Goal: Task Accomplishment & Management: Use online tool/utility

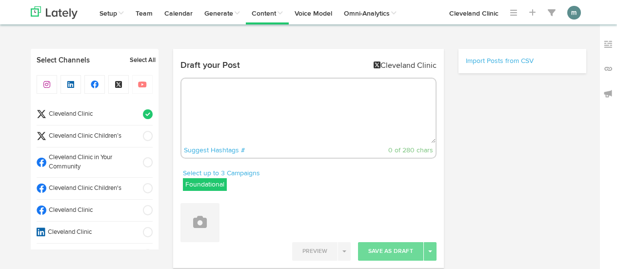
select select "3"
select select "06"
select select "PM"
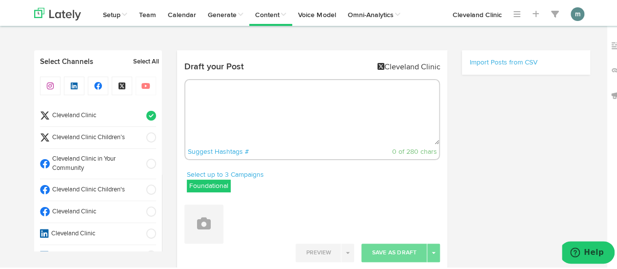
click at [233, 118] on textarea at bounding box center [312, 110] width 254 height 64
paste textarea "Understand the importance of exercise for [MEDICAL_DATA] health and how to tail…"
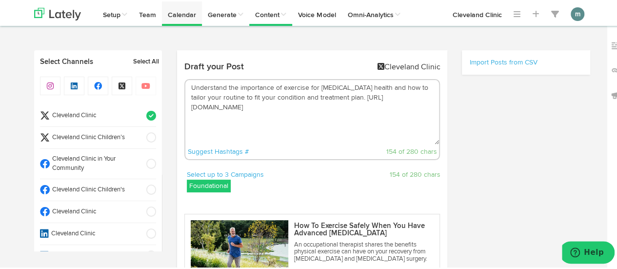
type textarea "Understand the importance of exercise for [MEDICAL_DATA] health and how to tail…"
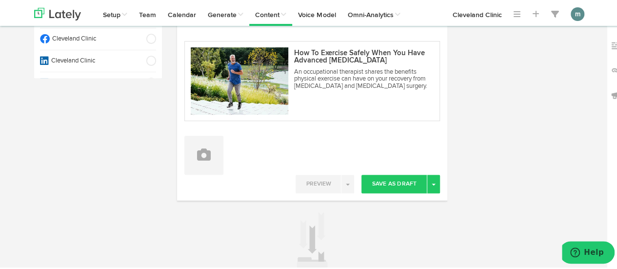
scroll to position [195, 0]
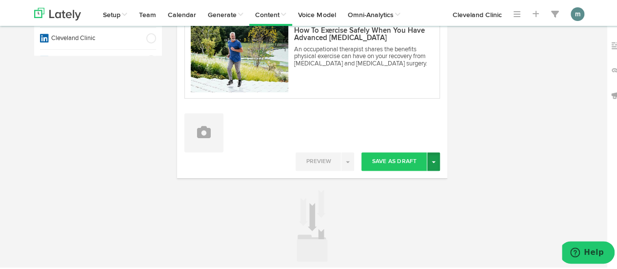
drag, startPoint x: 433, startPoint y: 163, endPoint x: 428, endPoint y: 166, distance: 6.4
click at [433, 162] on button "Toggle Dropdown" at bounding box center [433, 160] width 13 height 19
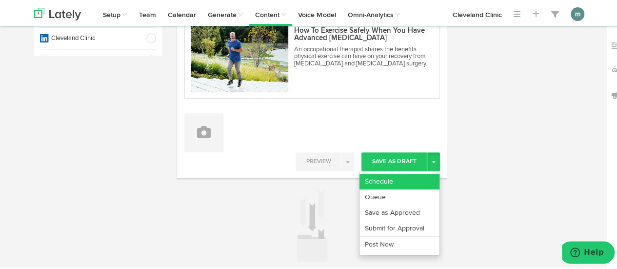
click at [413, 181] on link "Schedule" at bounding box center [399, 180] width 80 height 16
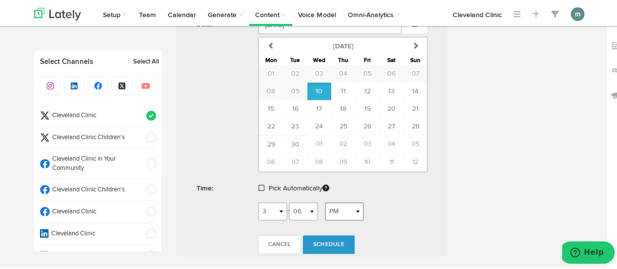
scroll to position [439, 0]
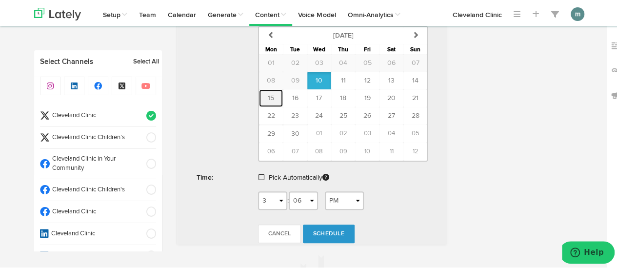
click at [263, 97] on button "15" at bounding box center [271, 97] width 24 height 18
type input "September 15 2025"
click at [259, 175] on span at bounding box center [261, 175] width 6 height 7
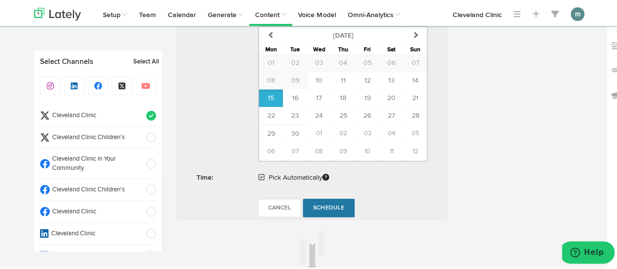
click at [325, 203] on span "Schedule" at bounding box center [328, 206] width 31 height 6
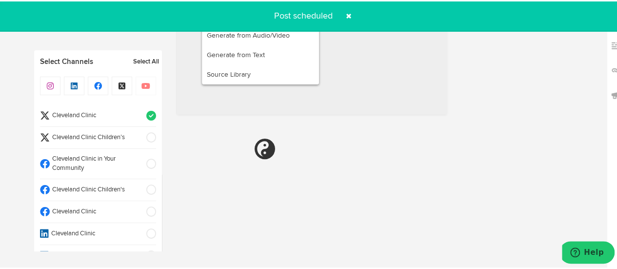
scroll to position [592, 0]
radio input "true"
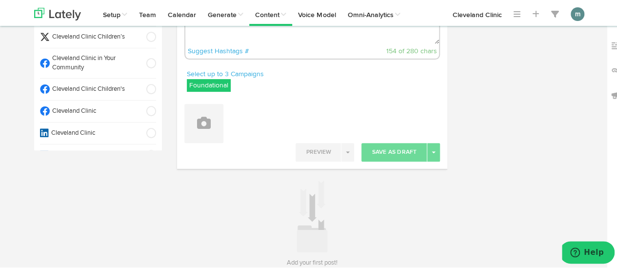
scroll to position [46, 0]
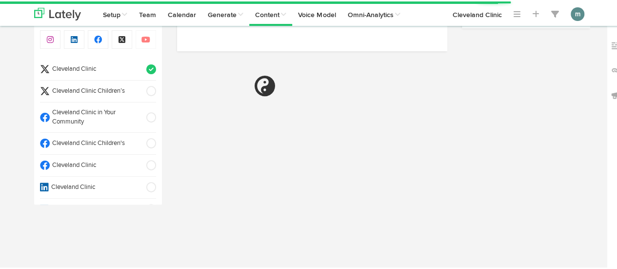
select select "3"
select select "55"
select select "PM"
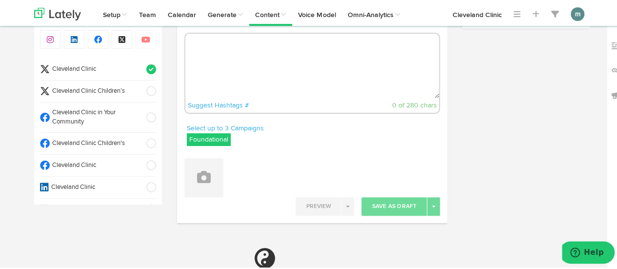
click at [261, 68] on textarea at bounding box center [312, 64] width 254 height 64
paste textarea "Using a sleep tracker may help you figure out just how much sleep you’re gettin…"
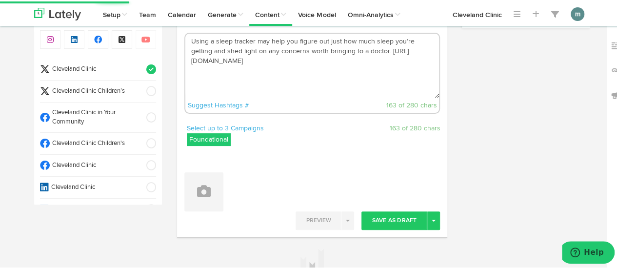
type textarea "Using a sleep tracker may help you figure out just how much sleep you’re gettin…"
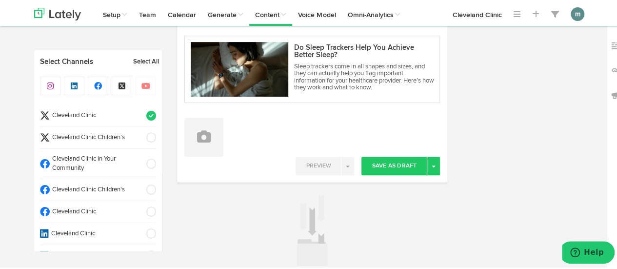
scroll to position [235, 0]
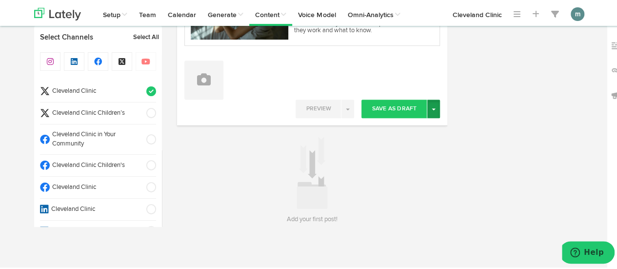
click at [431, 105] on button "Toggle Dropdown" at bounding box center [433, 107] width 13 height 19
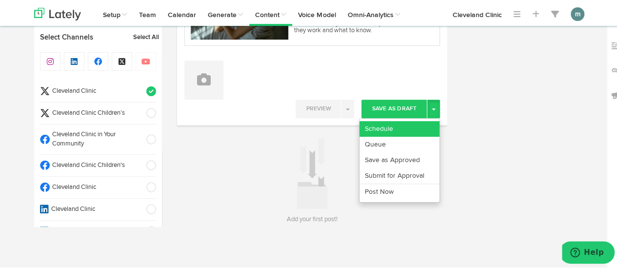
click at [411, 126] on link "Schedule" at bounding box center [399, 127] width 80 height 16
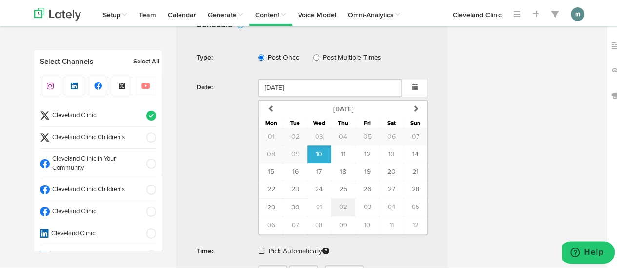
scroll to position [381, 0]
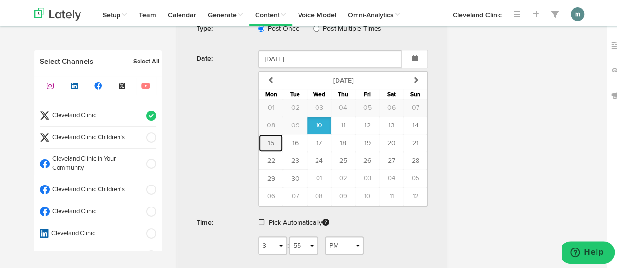
click at [269, 138] on span "15" at bounding box center [271, 141] width 6 height 7
type input "September 15 2025"
click at [258, 221] on span at bounding box center [261, 220] width 6 height 7
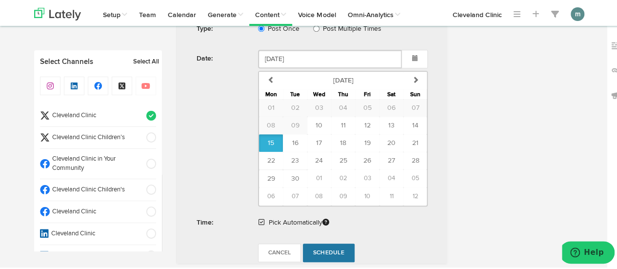
click at [324, 249] on span "Schedule" at bounding box center [328, 251] width 31 height 6
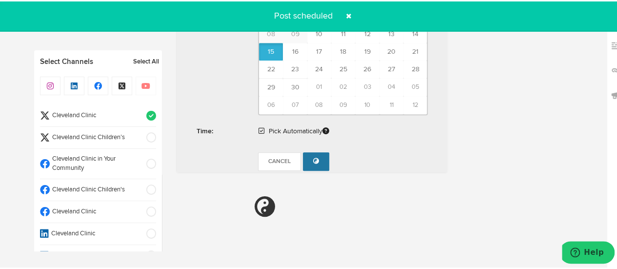
radio input "true"
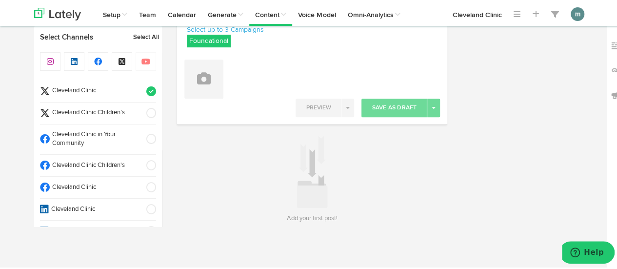
scroll to position [144, 0]
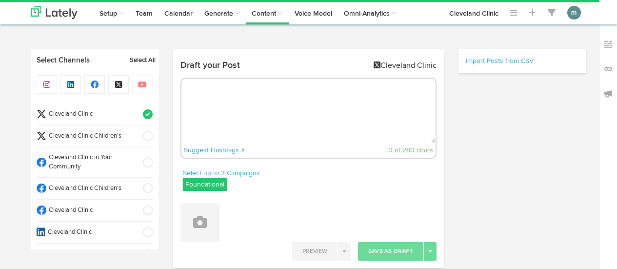
select select "3"
select select "55"
select select "PM"
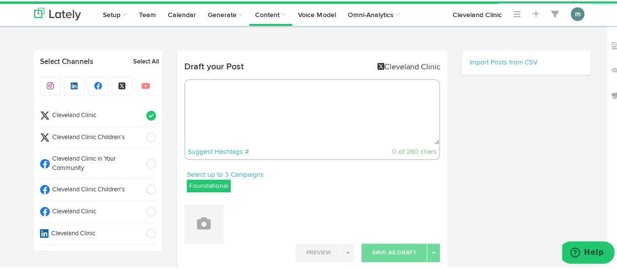
click at [269, 123] on textarea at bounding box center [312, 110] width 254 height 64
paste textarea "The bald truth about losing your hair: https://cle.clinic/3dsNYdV"
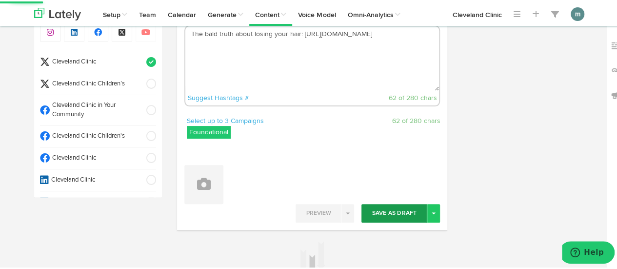
scroll to position [98, 0]
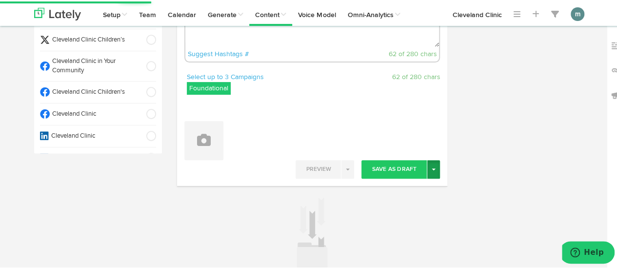
type textarea "The bald truth about losing your hair: https://cle.clinic/3dsNYdV"
click at [431, 168] on span "button" at bounding box center [433, 168] width 4 height 2
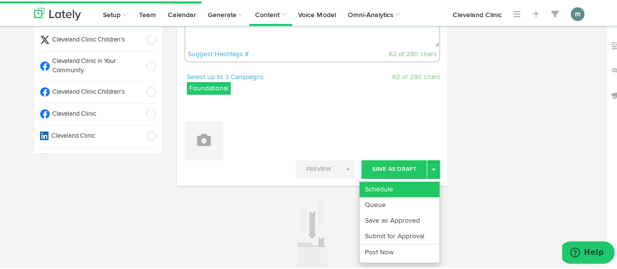
click at [419, 182] on link "Schedule" at bounding box center [399, 188] width 80 height 16
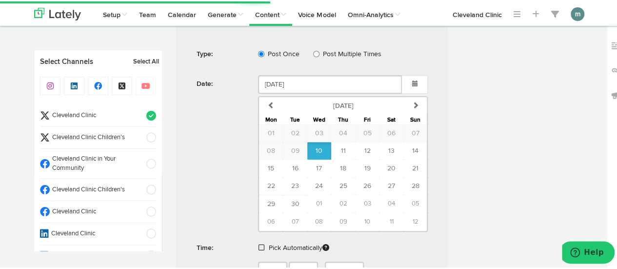
scroll to position [293, 0]
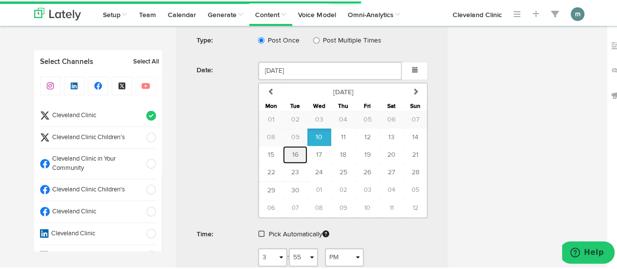
click at [292, 153] on span "16" at bounding box center [295, 153] width 6 height 7
type input "September 16 2025"
click at [258, 233] on span at bounding box center [261, 232] width 6 height 7
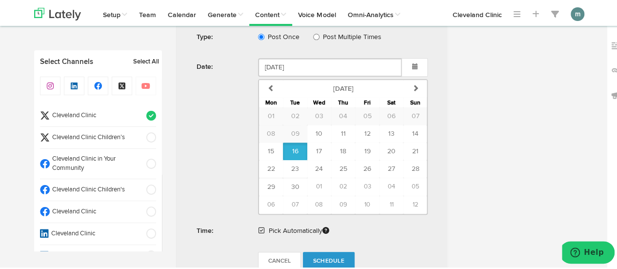
scroll to position [439, 0]
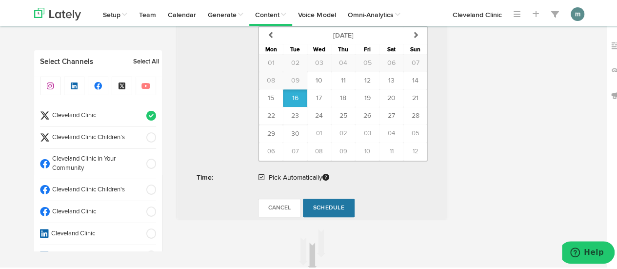
click at [327, 205] on span "Schedule" at bounding box center [328, 206] width 31 height 6
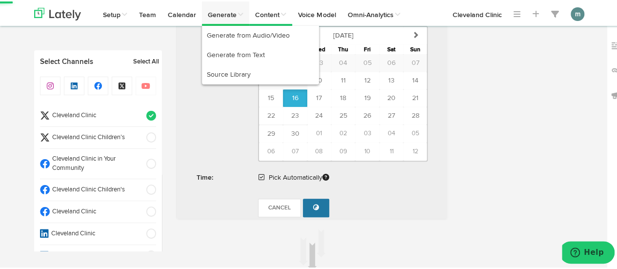
radio input "true"
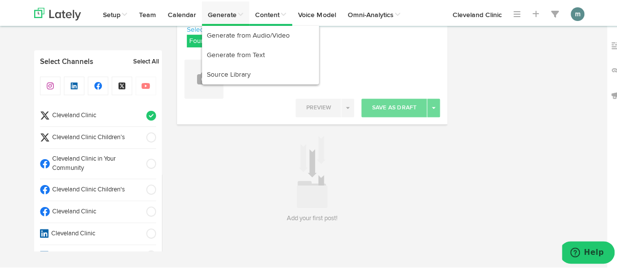
scroll to position [144, 0]
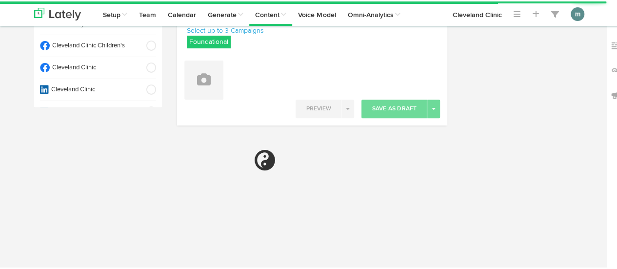
radio input "true"
select select "3"
select select "56"
select select "PM"
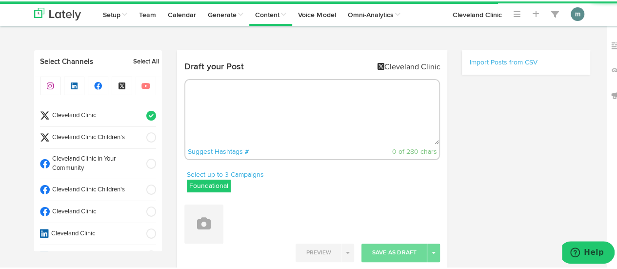
click at [285, 120] on textarea at bounding box center [312, 110] width 254 height 64
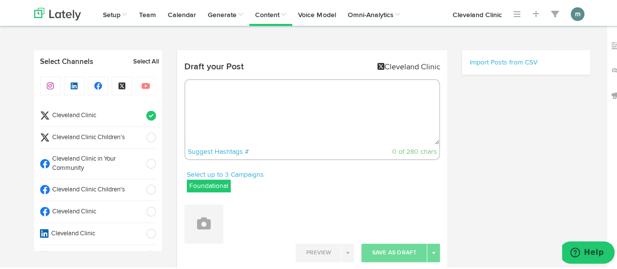
paste textarea "In truth, you don’t have to lift weights to grow stronger. You’ve got other exe…"
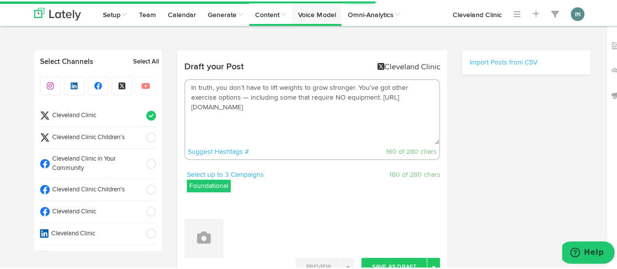
type textarea "In truth, you don’t have to lift weights to grow stronger. You’ve got other exe…"
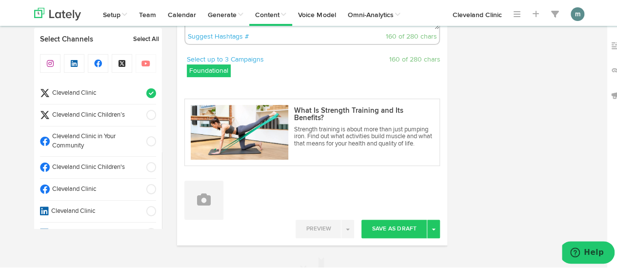
scroll to position [235, 0]
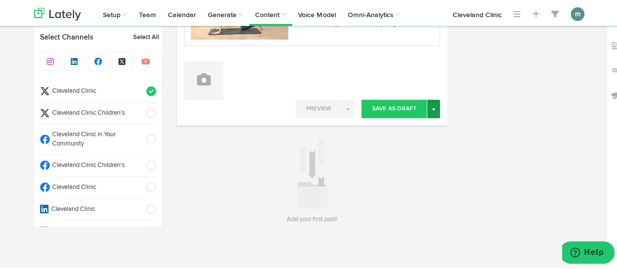
click at [430, 111] on button "Toggle Dropdown" at bounding box center [433, 107] width 13 height 19
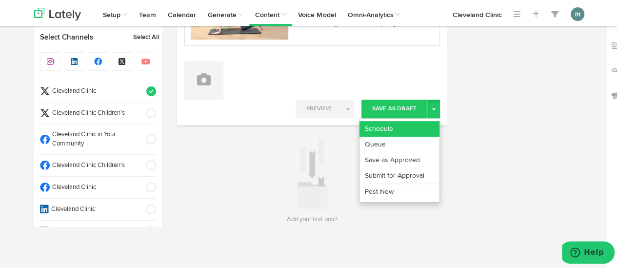
click at [419, 124] on link "Schedule" at bounding box center [399, 127] width 80 height 16
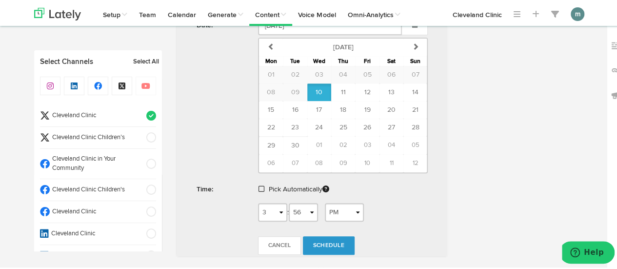
scroll to position [430, 0]
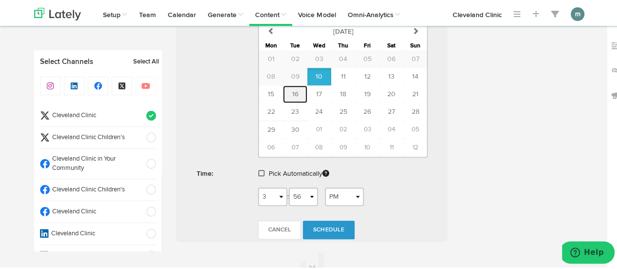
click at [293, 92] on span "16" at bounding box center [295, 92] width 6 height 7
type input "September 16 2025"
click at [260, 169] on link at bounding box center [262, 172] width 8 height 7
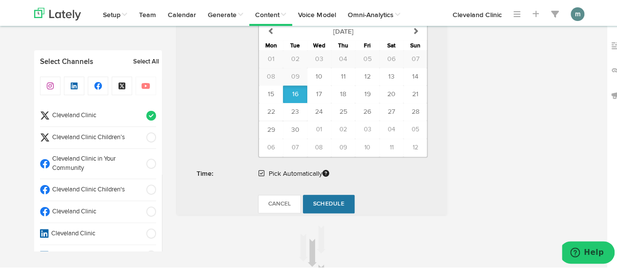
click at [342, 200] on link "Schedule" at bounding box center [329, 202] width 52 height 19
radio input "true"
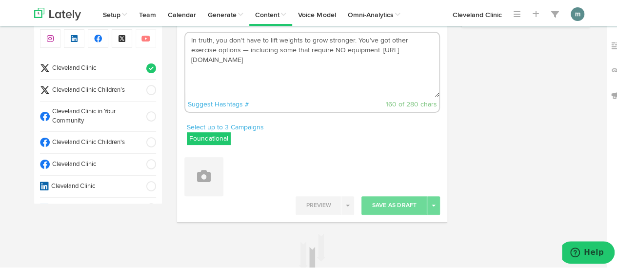
scroll to position [46, 0]
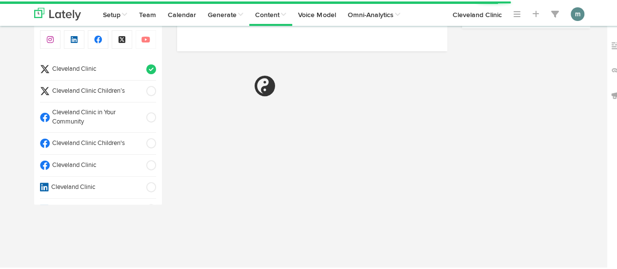
select select "3"
select select "56"
select select "PM"
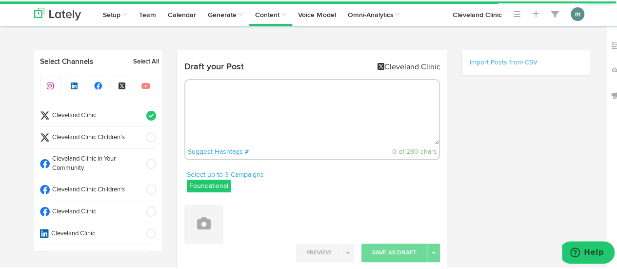
click at [210, 96] on textarea at bounding box center [312, 110] width 254 height 64
paste textarea "When something “goes down the wrong pipe,” it means it’s been sucked into your …"
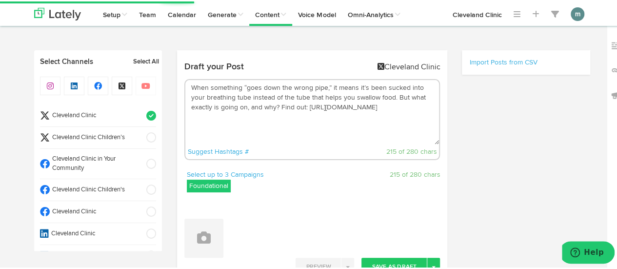
click at [277, 107] on textarea "When something “goes down the wrong pipe,” it means it’s been sucked into your …" at bounding box center [312, 110] width 254 height 64
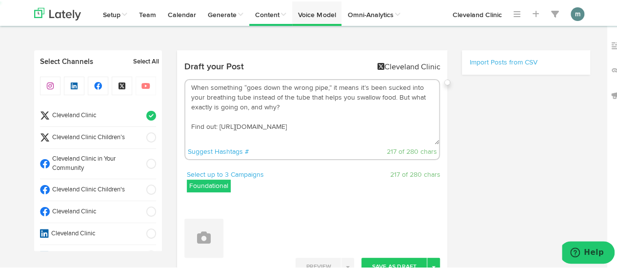
type textarea "When something “goes down the wrong pipe,” it means it’s been sucked into your …"
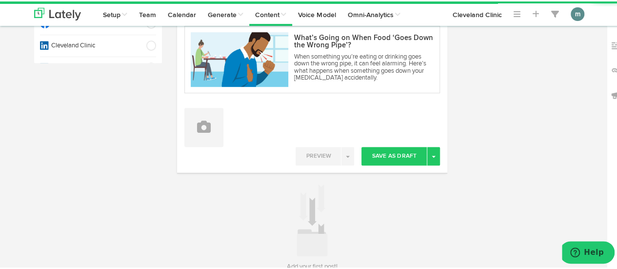
scroll to position [195, 0]
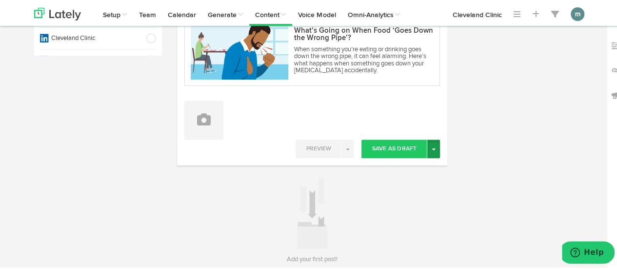
click at [431, 148] on span "button" at bounding box center [433, 148] width 4 height 2
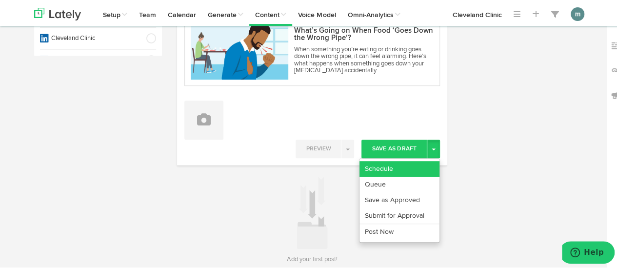
click at [418, 164] on link "Schedule" at bounding box center [399, 167] width 80 height 16
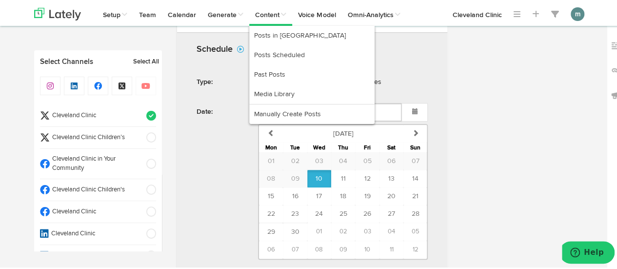
scroll to position [341, 0]
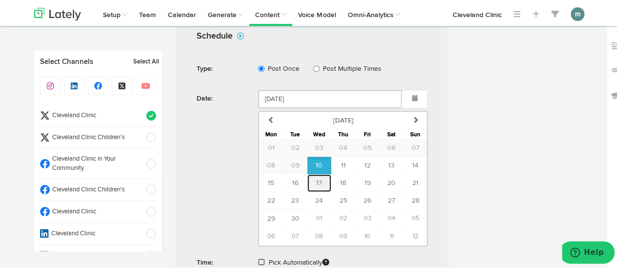
click at [316, 178] on span "17" at bounding box center [319, 181] width 6 height 7
type input "September 17 2025"
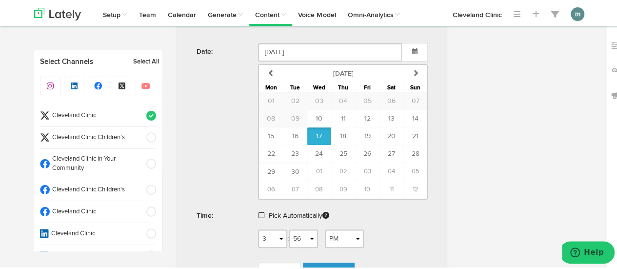
scroll to position [390, 0]
click at [258, 212] on span at bounding box center [261, 211] width 6 height 7
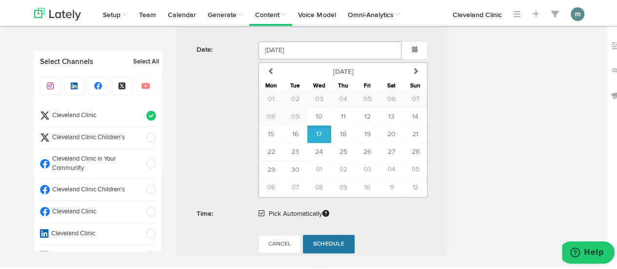
click at [334, 239] on span "Schedule" at bounding box center [328, 242] width 31 height 6
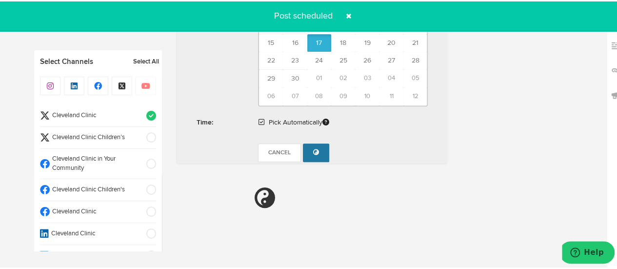
radio input "true"
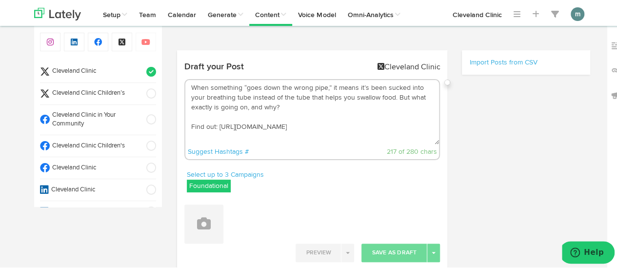
scroll to position [0, 0]
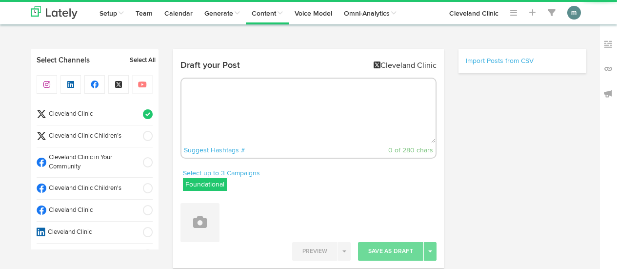
select select "3"
select select "57"
select select "PM"
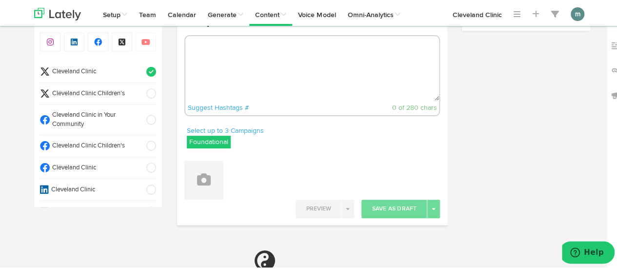
click at [249, 68] on textarea at bounding box center [312, 67] width 254 height 64
paste textarea "If you have mild or moderate aortic stenosis, your doctor may recommend low-imp…"
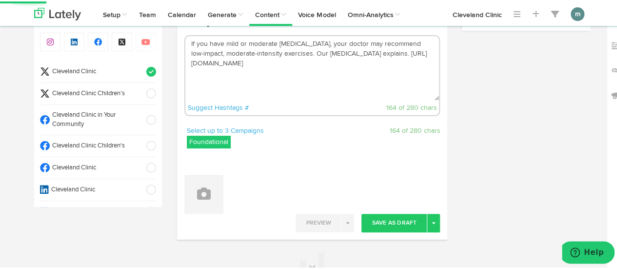
click at [301, 53] on textarea "If you have mild or moderate aortic stenosis, your doctor may recommend low-imp…" at bounding box center [312, 67] width 254 height 64
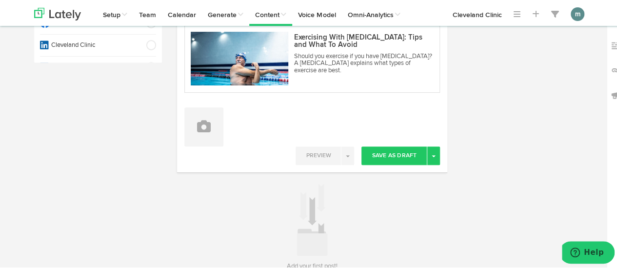
scroll to position [190, 0]
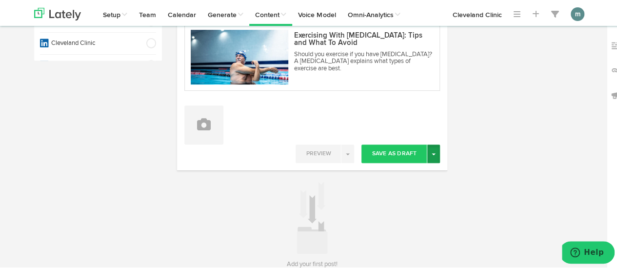
type textarea "If you have mild or moderate aortic stenosis, your doctor may recommend low-imp…"
click at [427, 154] on button "Toggle Dropdown" at bounding box center [433, 152] width 13 height 19
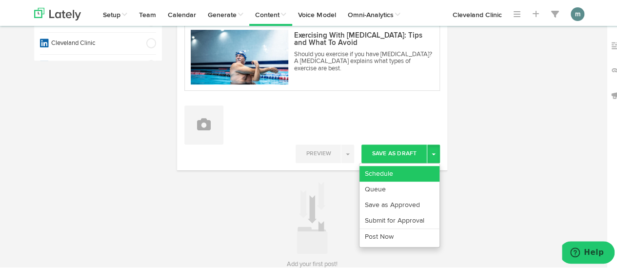
click at [411, 171] on link "Schedule" at bounding box center [399, 172] width 80 height 16
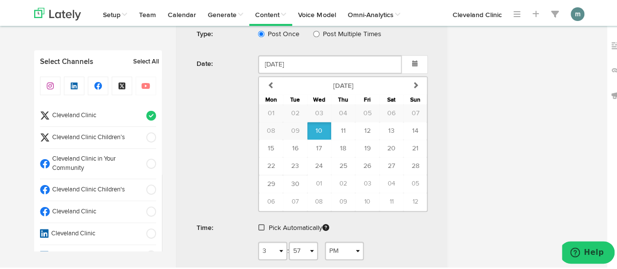
scroll to position [429, 0]
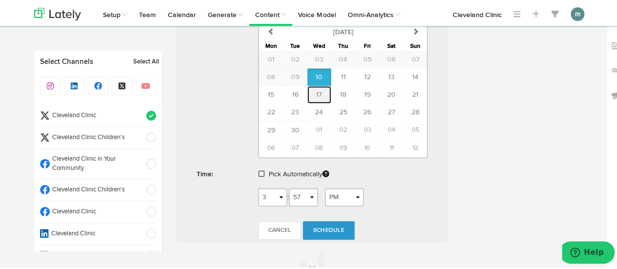
click at [315, 86] on button "17" at bounding box center [319, 93] width 24 height 18
type input "September 17 2025"
click at [258, 169] on span at bounding box center [261, 172] width 6 height 7
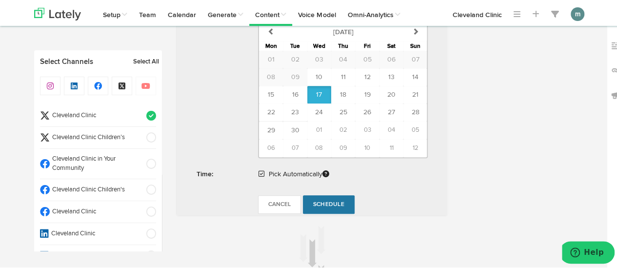
click at [323, 200] on span "Schedule" at bounding box center [328, 203] width 31 height 6
radio input "true"
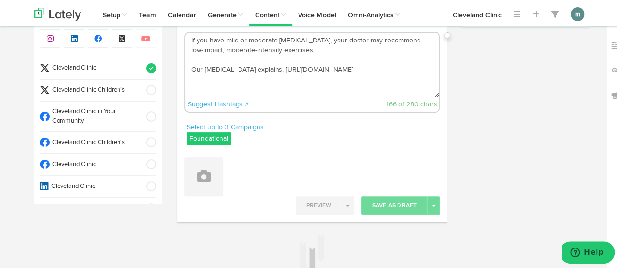
scroll to position [46, 0]
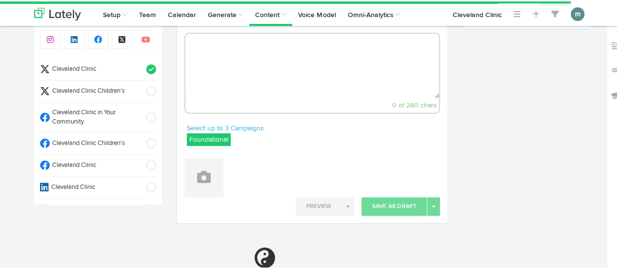
select select "3"
select select "57"
select select "PM"
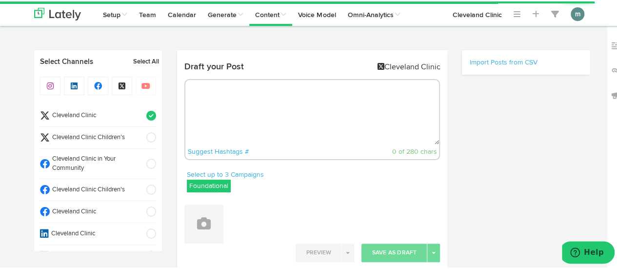
click at [311, 106] on textarea at bounding box center [312, 110] width 254 height 64
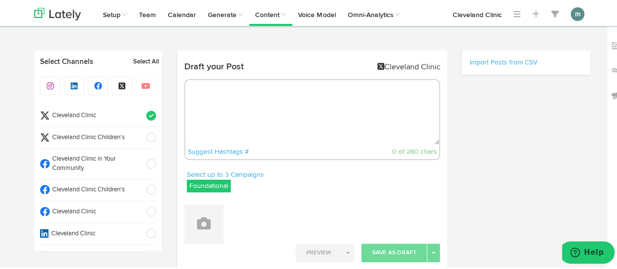
paste textarea "Allergies cause fatigue because, for starters, your immune system expends a lot…"
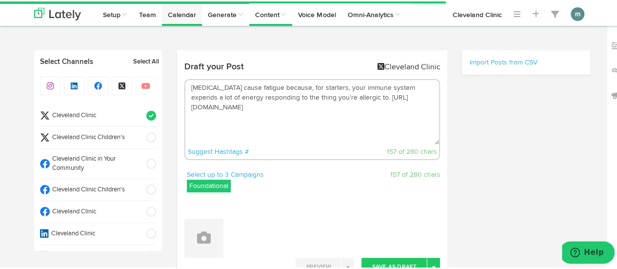
type textarea "Allergies cause fatigue because, for starters, your immune system expends a lot…"
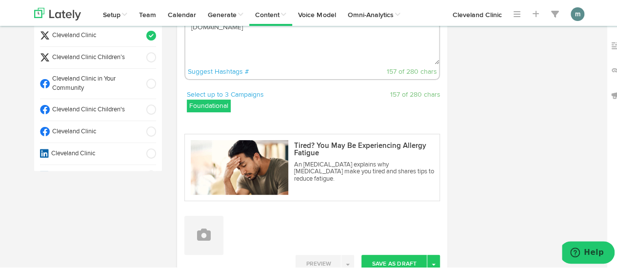
scroll to position [195, 0]
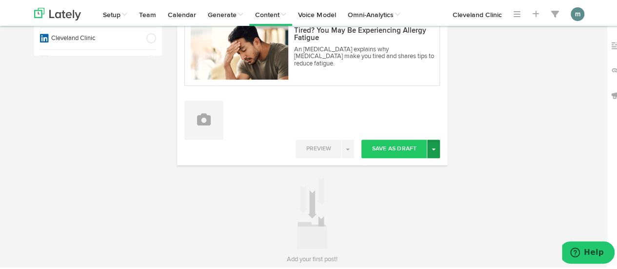
click at [432, 146] on button "Toggle Dropdown" at bounding box center [433, 147] width 13 height 19
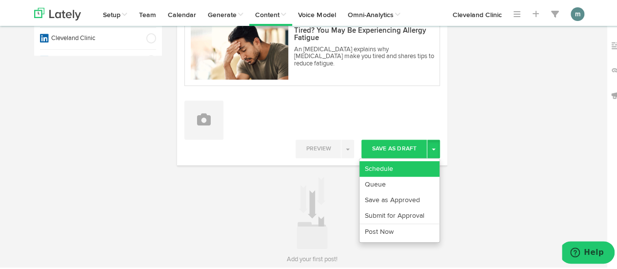
click at [418, 161] on link "Schedule" at bounding box center [399, 167] width 80 height 16
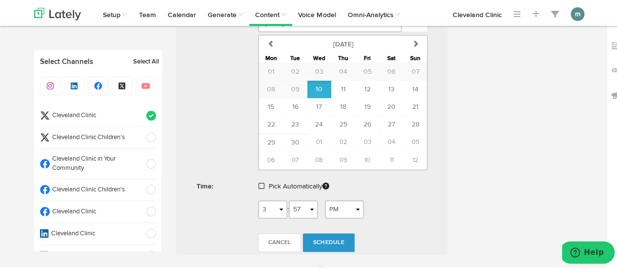
scroll to position [425, 0]
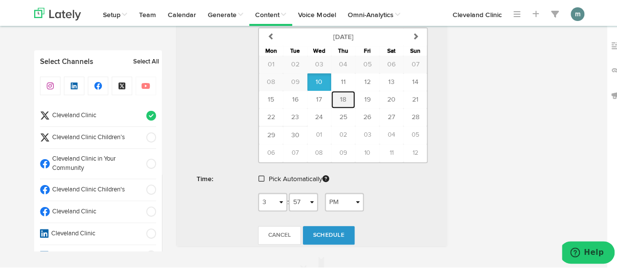
click at [340, 97] on span "18" at bounding box center [343, 98] width 6 height 7
type input "September 18 2025"
click at [258, 174] on span at bounding box center [261, 177] width 6 height 7
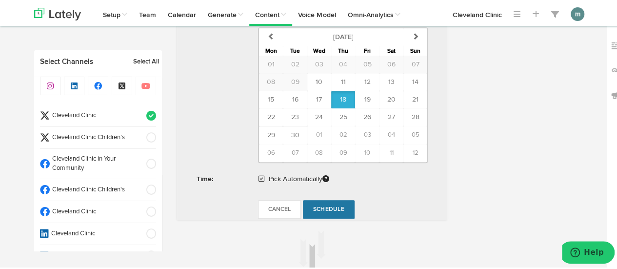
click at [334, 205] on span "Schedule" at bounding box center [328, 208] width 31 height 6
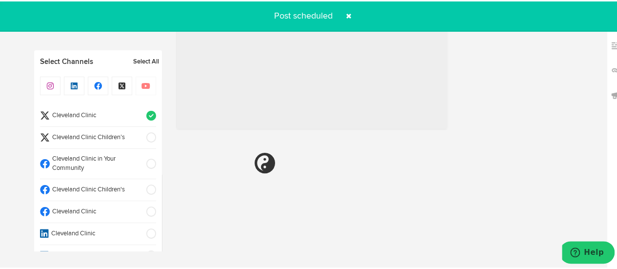
radio input "true"
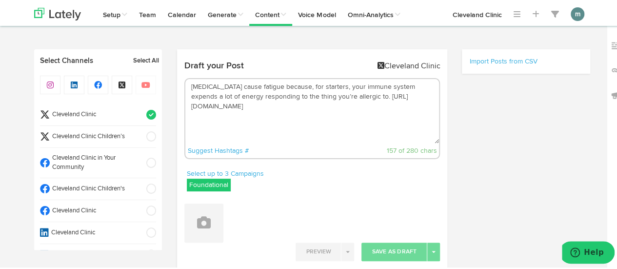
scroll to position [0, 0]
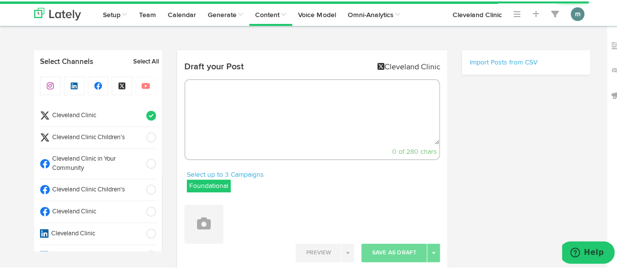
radio input "true"
select select "3"
select select "59"
select select "PM"
click at [237, 92] on textarea at bounding box center [312, 110] width 254 height 64
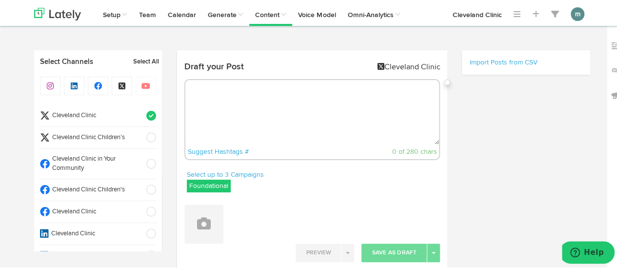
paste textarea "This [MEDICAL_DATA], defined by a narrowing or blockage of your [MEDICAL_DATA],…"
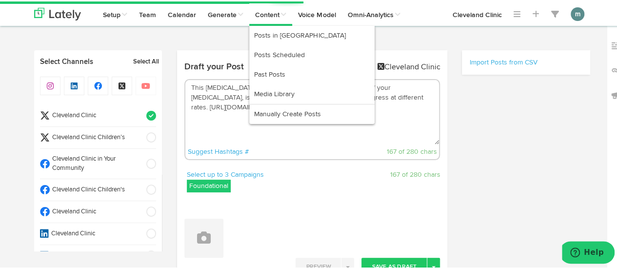
type textarea "This [MEDICAL_DATA], defined by a narrowing or blockage of your [MEDICAL_DATA],…"
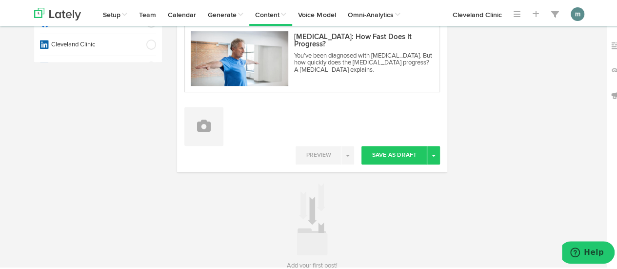
scroll to position [195, 0]
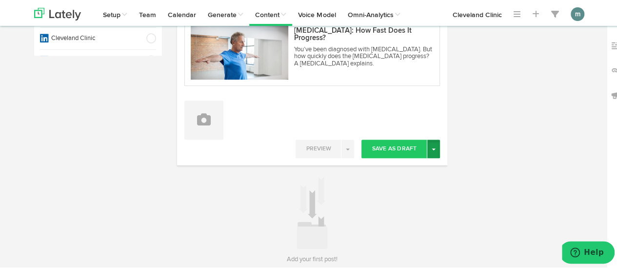
click at [435, 148] on button "Toggle Dropdown" at bounding box center [433, 147] width 13 height 19
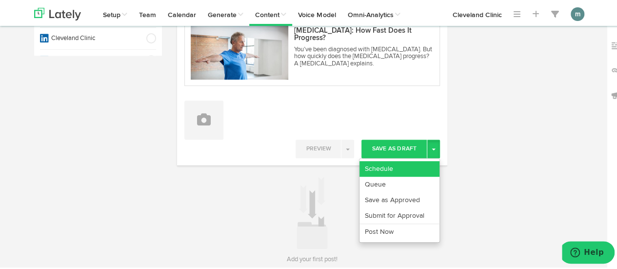
click at [412, 163] on link "Schedule" at bounding box center [399, 167] width 80 height 16
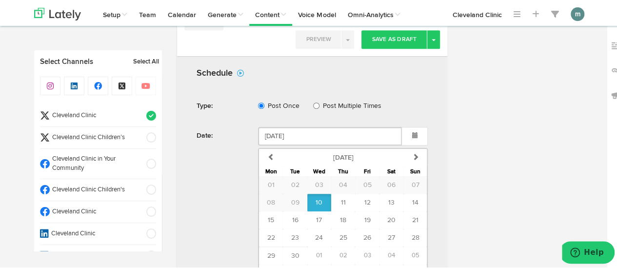
scroll to position [396, 0]
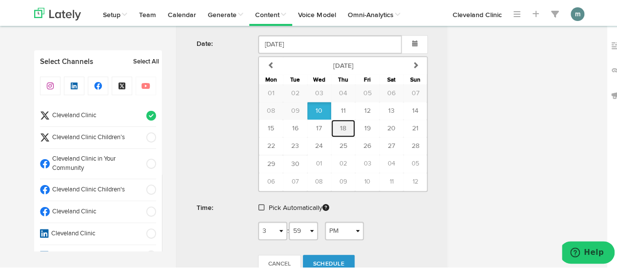
click at [341, 124] on span "18" at bounding box center [343, 126] width 6 height 7
type input "[DATE]"
click at [258, 204] on span at bounding box center [261, 205] width 6 height 7
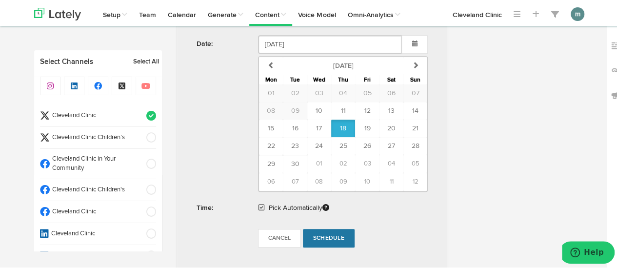
click at [322, 235] on span "Schedule" at bounding box center [328, 237] width 31 height 6
radio input "true"
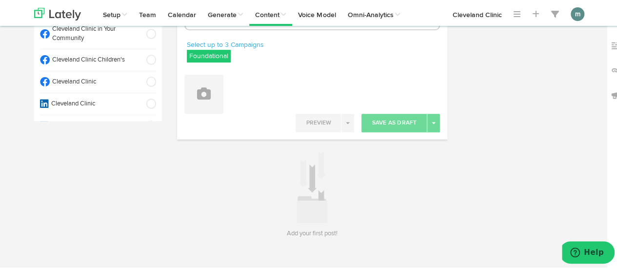
scroll to position [95, 0]
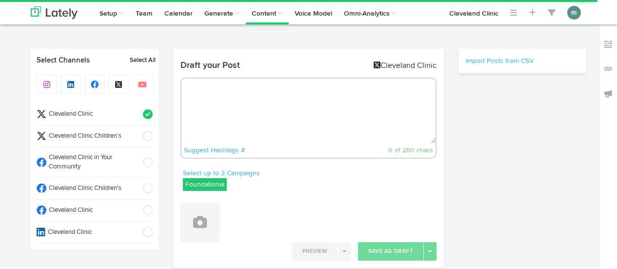
radio input "true"
select select "4"
select select "PM"
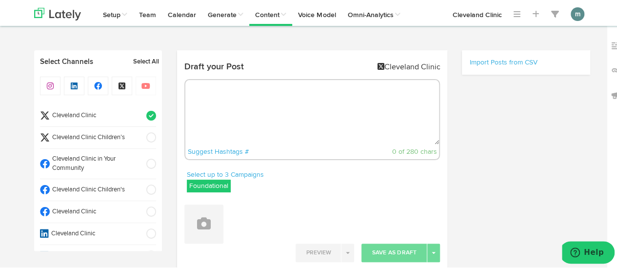
click at [89, 212] on span "Cleveland Clinic" at bounding box center [95, 210] width 90 height 9
click at [110, 118] on li "Cleveland Clinic" at bounding box center [98, 114] width 116 height 22
select select "11"
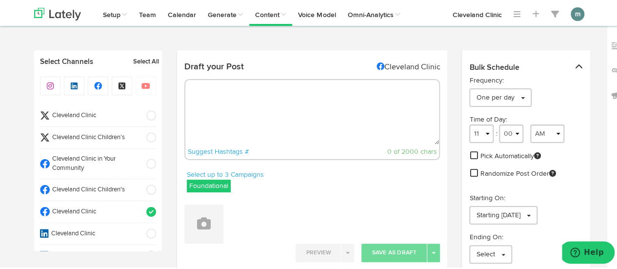
click at [233, 102] on textarea at bounding box center [312, 110] width 254 height 64
paste textarea "A urine stream that parts could be a sign of underlying issues—here’s why you s…"
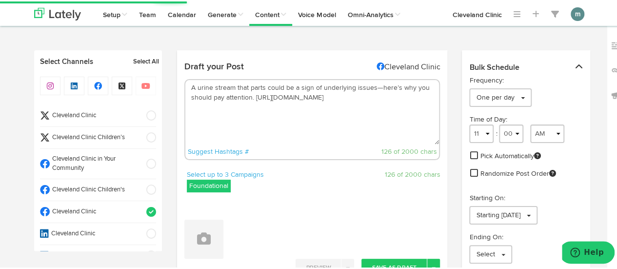
type textarea "A urine stream that parts could be a sign of underlying issues—here’s why you s…"
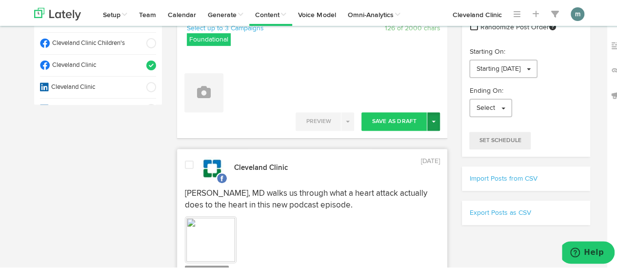
click at [432, 122] on button "Toggle Dropdown" at bounding box center [433, 120] width 13 height 19
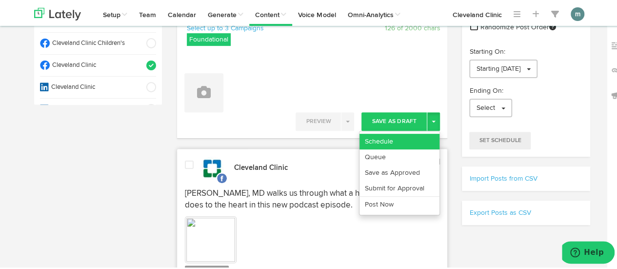
click at [416, 136] on link "Schedule" at bounding box center [399, 140] width 80 height 16
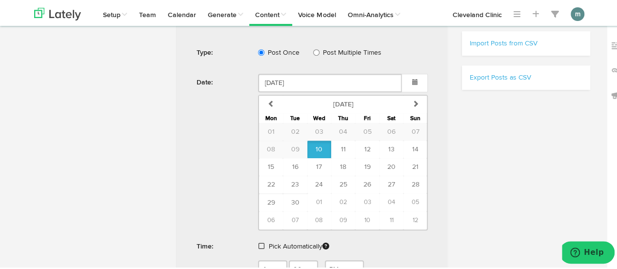
scroll to position [293, 0]
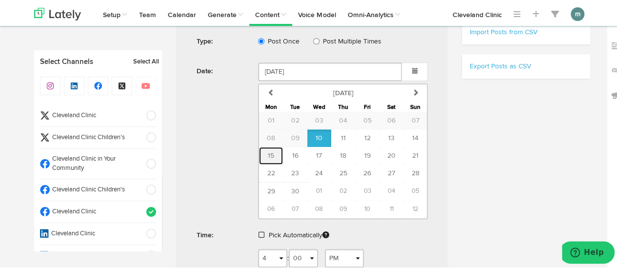
click at [268, 151] on span "15" at bounding box center [271, 154] width 6 height 7
type input "September 15 2025"
click at [258, 230] on span at bounding box center [261, 233] width 6 height 7
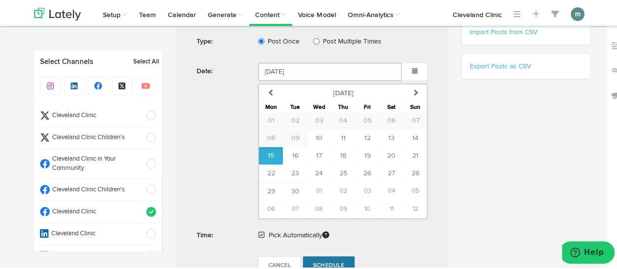
click at [328, 261] on span "Schedule" at bounding box center [328, 264] width 31 height 6
radio input "true"
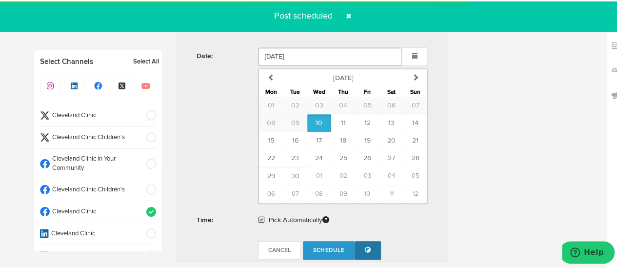
scroll to position [585, 0]
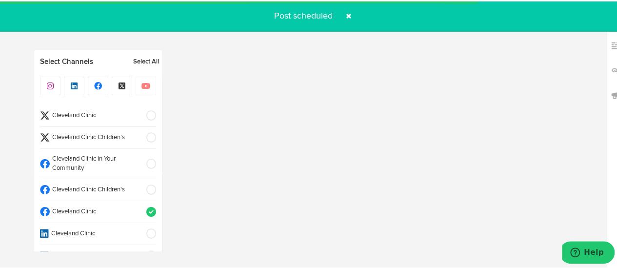
select select "11"
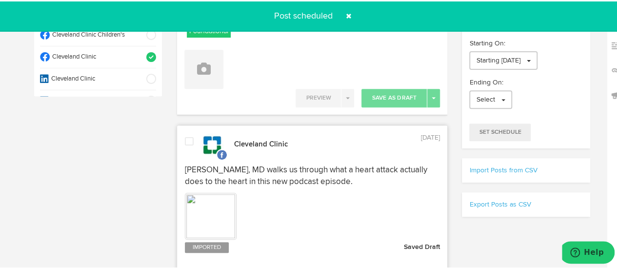
scroll to position [97, 0]
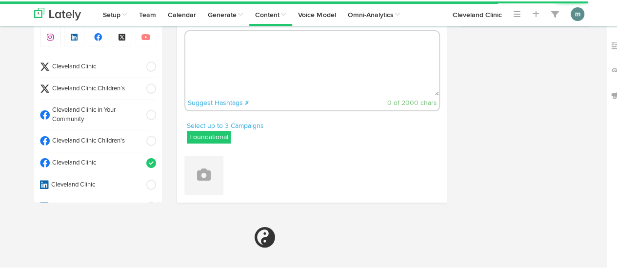
select select "4"
select select "06"
select select "PM"
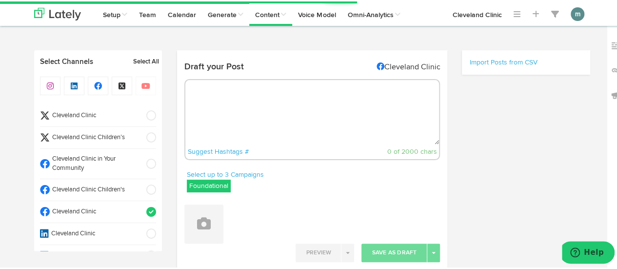
select select "11"
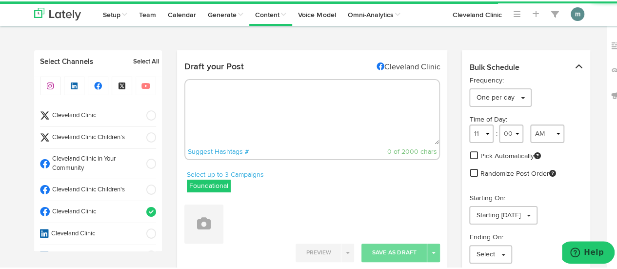
click at [304, 117] on textarea at bounding box center [312, 110] width 254 height 64
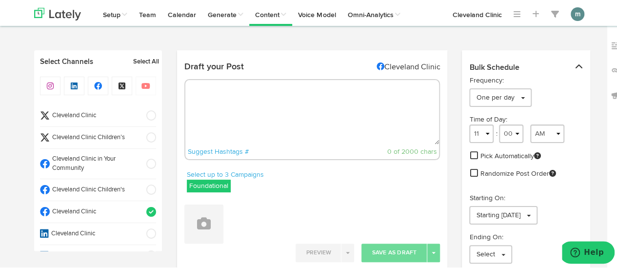
paste textarea "Using a sleep tracker may help you figure out just how much sleep you’re gettin…"
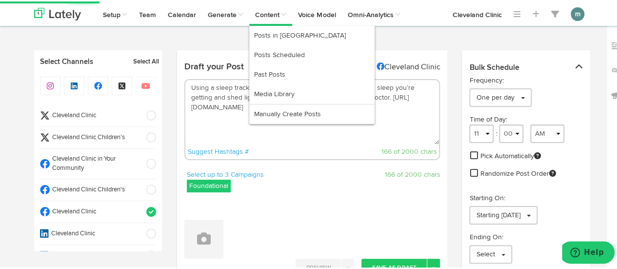
type textarea "Using a sleep tracker may help you figure out just how much sleep you’re gettin…"
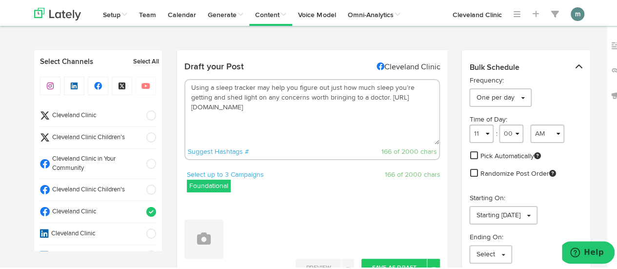
scroll to position [49, 0]
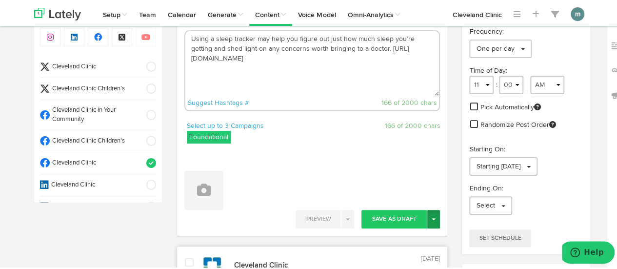
click at [429, 219] on button "Toggle Dropdown" at bounding box center [433, 217] width 13 height 19
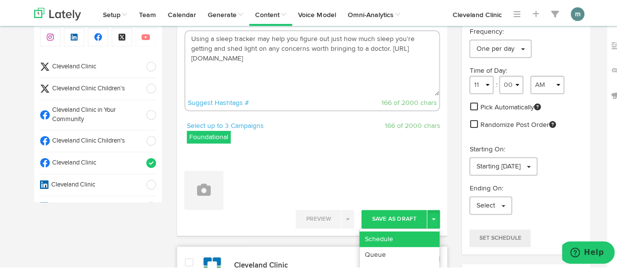
click at [422, 233] on link "Schedule" at bounding box center [399, 238] width 80 height 16
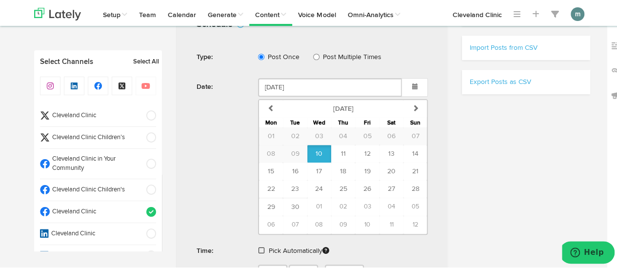
scroll to position [293, 0]
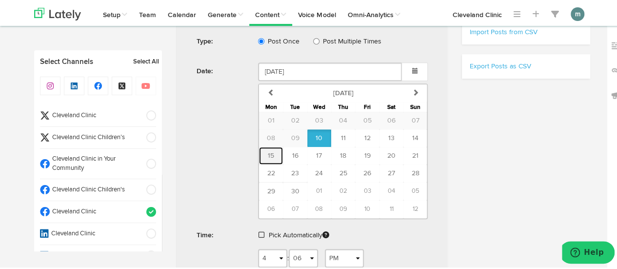
click at [272, 150] on button "15" at bounding box center [271, 154] width 24 height 18
type input "[DATE]"
click at [258, 230] on span at bounding box center [261, 233] width 6 height 7
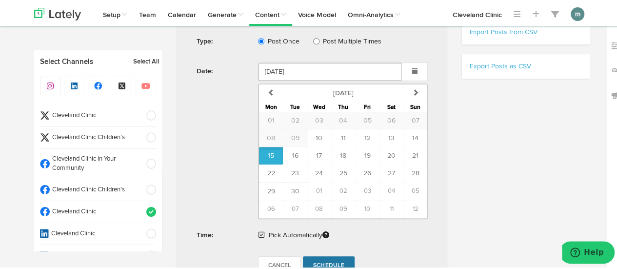
click at [320, 262] on span "Schedule" at bounding box center [328, 264] width 31 height 6
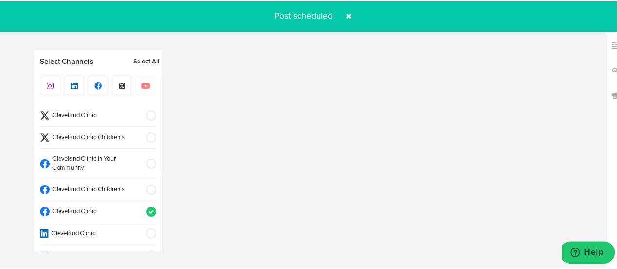
radio input "true"
select select "11"
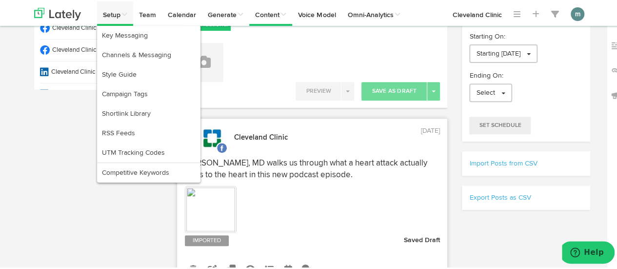
scroll to position [155, 0]
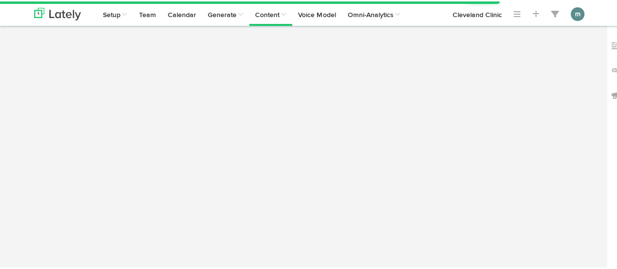
scroll to position [43, 0]
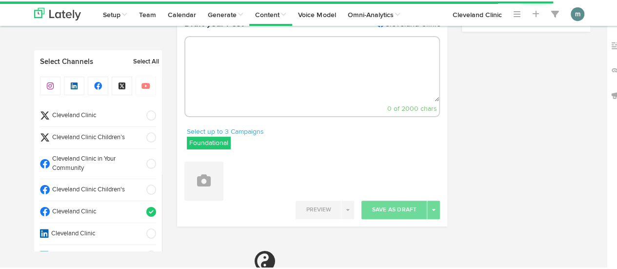
select select "4"
select select "07"
select select "PM"
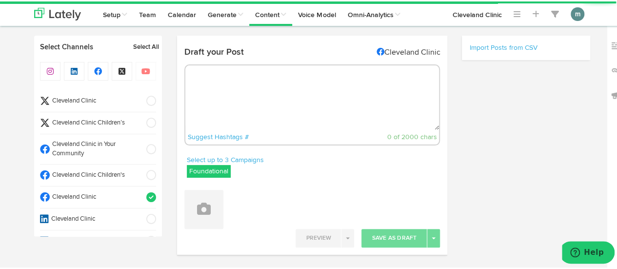
scroll to position [0, 0]
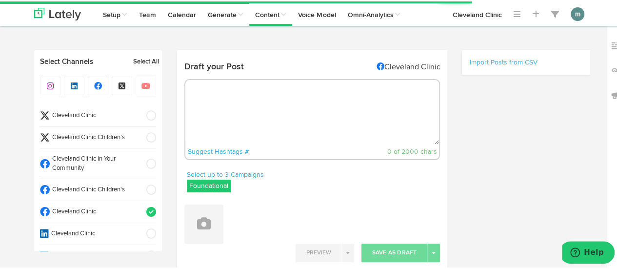
click at [246, 103] on textarea at bounding box center [312, 110] width 254 height 64
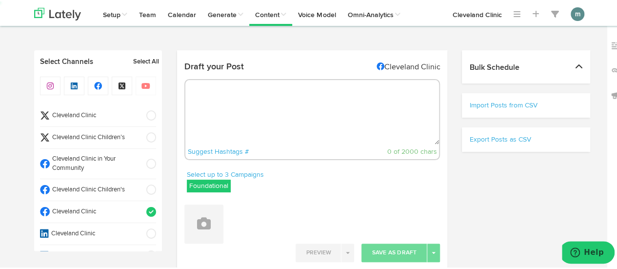
paste textarea "If you have mild or moderate [MEDICAL_DATA], your doctor may recommend low-impa…"
select select "11"
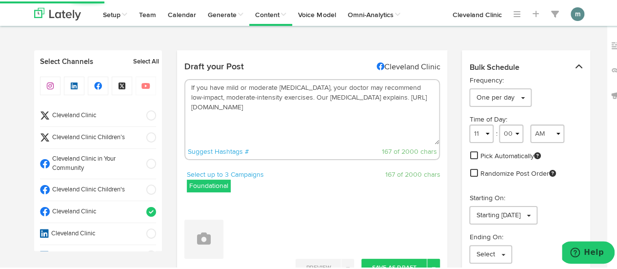
click at [300, 96] on textarea "If you have mild or moderate [MEDICAL_DATA], your doctor may recommend low-impa…" at bounding box center [312, 110] width 254 height 64
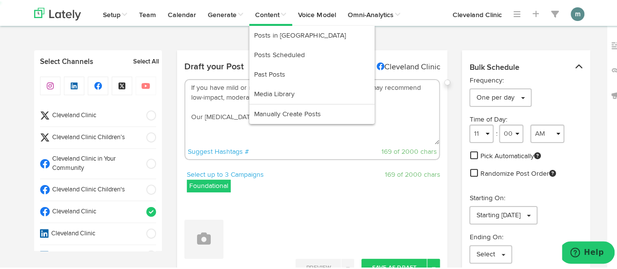
type textarea "If you have mild or moderate [MEDICAL_DATA], your doctor may recommend low-impa…"
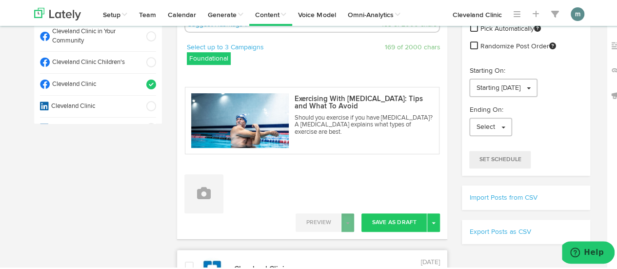
scroll to position [146, 0]
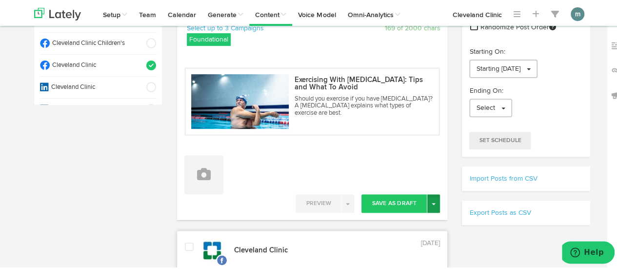
click at [434, 201] on button "Toggle Dropdown" at bounding box center [433, 202] width 13 height 19
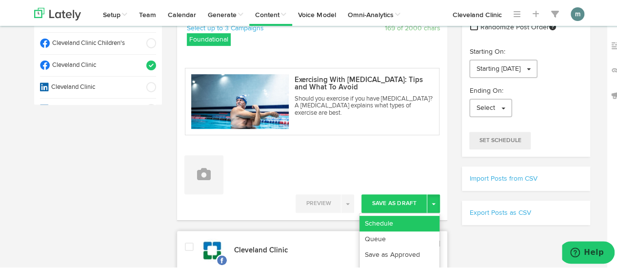
click at [422, 217] on link "Schedule" at bounding box center [399, 222] width 80 height 16
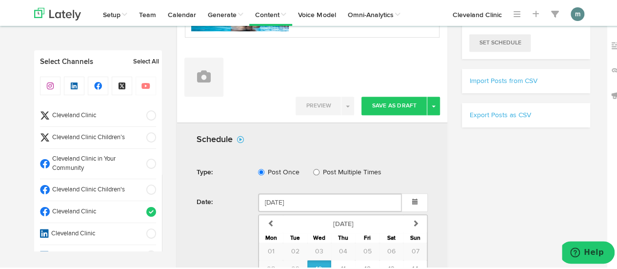
scroll to position [390, 0]
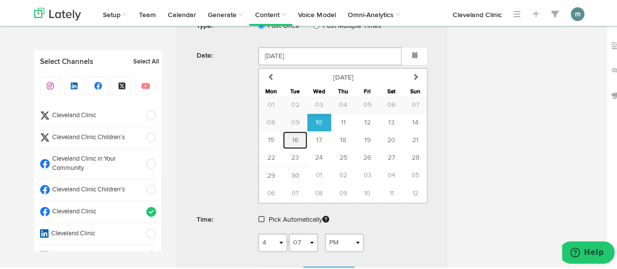
click at [292, 137] on span "16" at bounding box center [295, 138] width 6 height 7
type input "[DATE]"
click at [258, 215] on span at bounding box center [261, 217] width 6 height 7
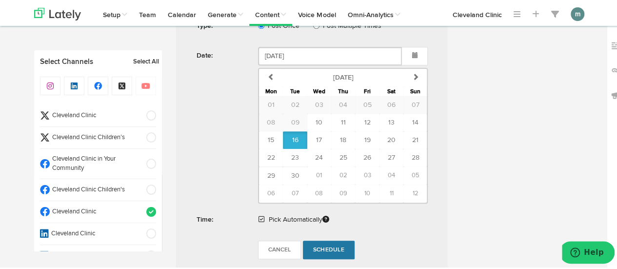
click at [323, 245] on span "Schedule" at bounding box center [328, 248] width 31 height 6
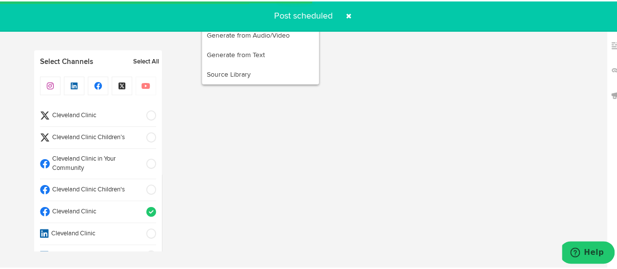
radio input "true"
select select "11"
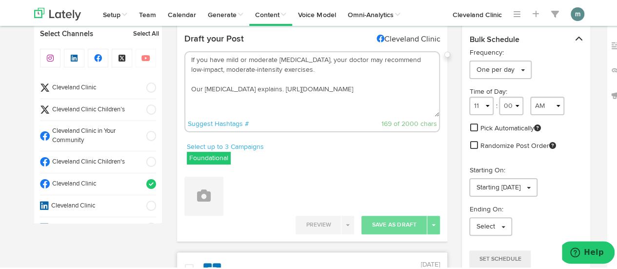
scroll to position [98, 0]
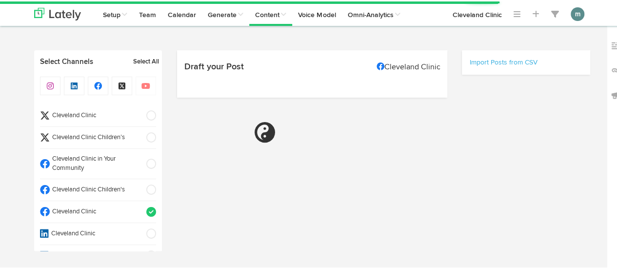
scroll to position [98, 0]
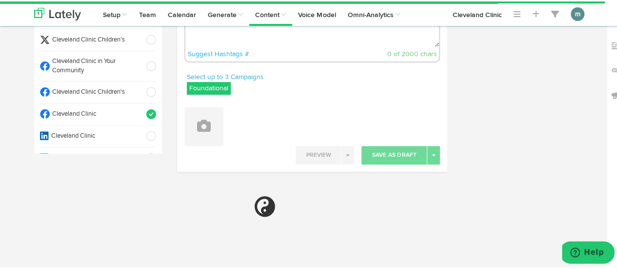
radio input "true"
select select "4"
select select "09"
select select "PM"
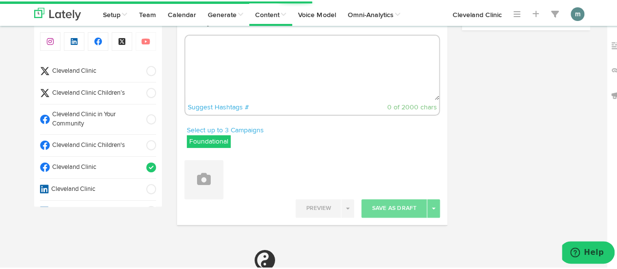
scroll to position [0, 0]
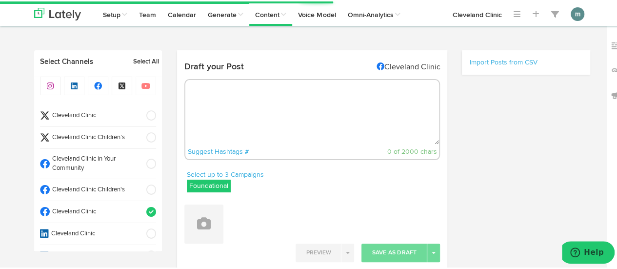
select select "11"
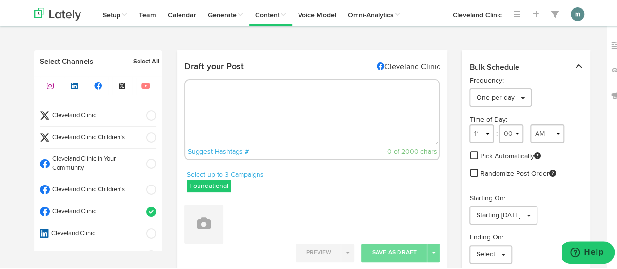
click at [276, 95] on textarea at bounding box center [312, 110] width 254 height 64
click at [294, 105] on textarea at bounding box center [312, 110] width 254 height 64
paste textarea "The bald truth about losing your hair: [URL][DOMAIN_NAME]"
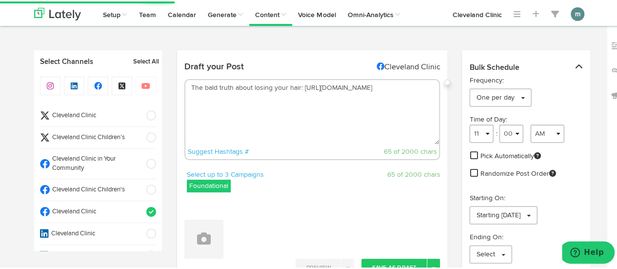
type textarea "The bald truth about losing your hair: [URL][DOMAIN_NAME]"
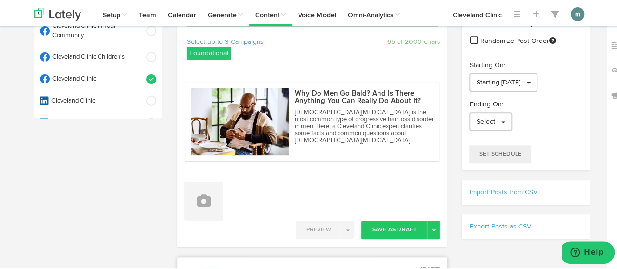
scroll to position [146, 0]
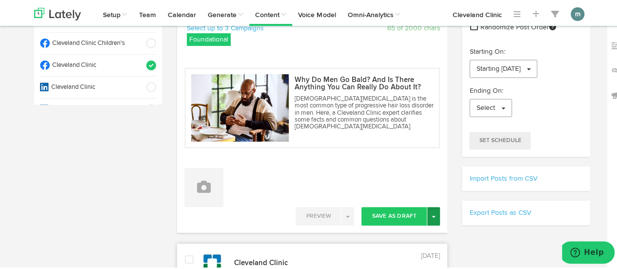
click at [431, 219] on button "Toggle Dropdown" at bounding box center [433, 214] width 13 height 19
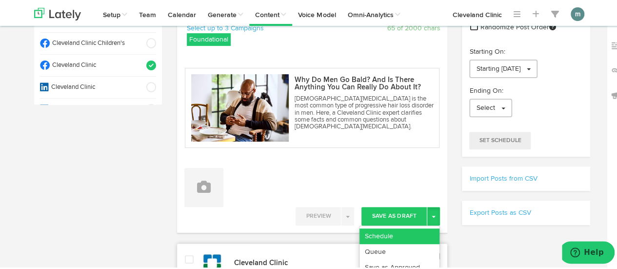
click at [417, 230] on link "Schedule" at bounding box center [399, 235] width 80 height 16
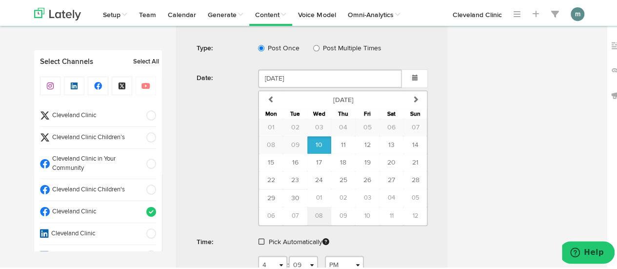
scroll to position [390, 0]
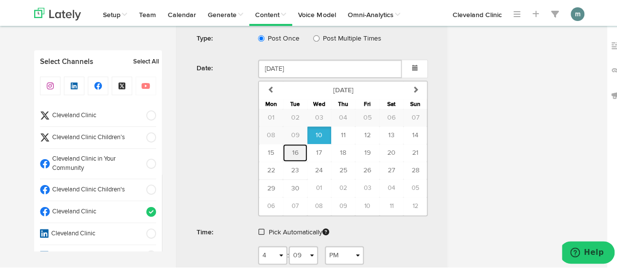
click at [292, 150] on span "16" at bounding box center [295, 151] width 6 height 7
type input "[DATE]"
click at [258, 227] on span at bounding box center [261, 230] width 6 height 7
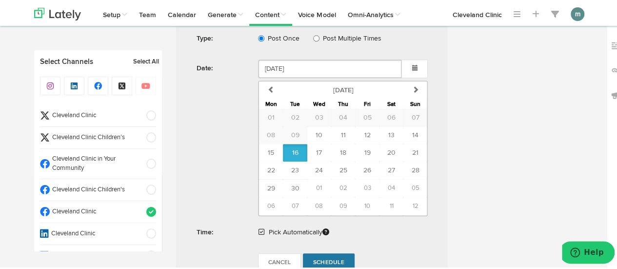
click at [318, 258] on span "Schedule" at bounding box center [328, 261] width 31 height 6
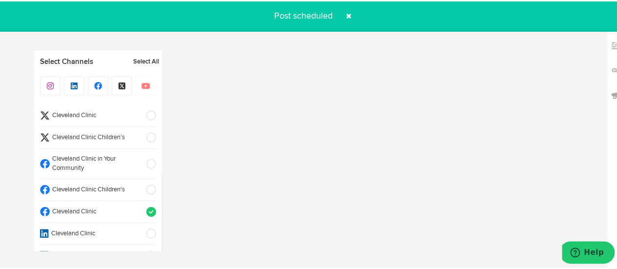
radio input "true"
select select "11"
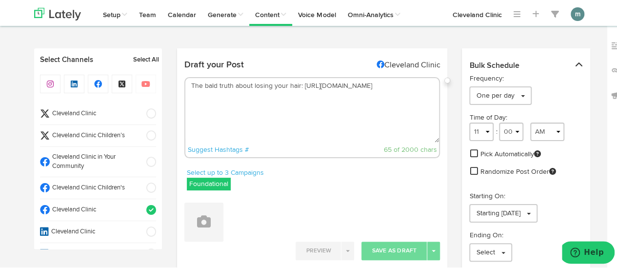
scroll to position [0, 0]
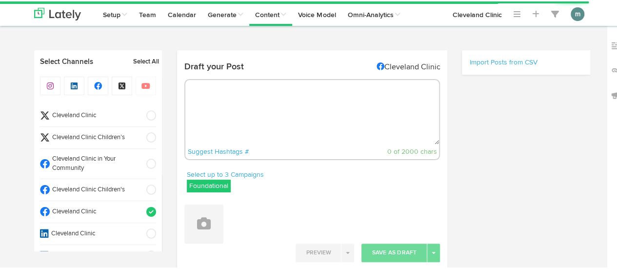
radio input "true"
select select "4"
select select "16"
select select "PM"
select select "11"
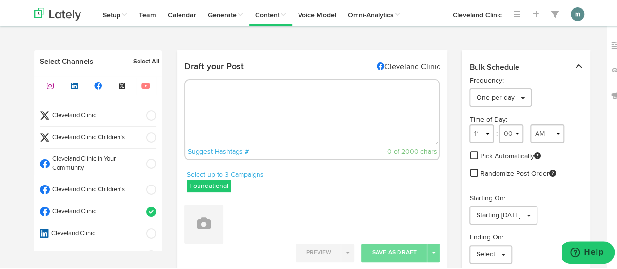
click at [207, 104] on textarea at bounding box center [312, 110] width 254 height 64
paste textarea "Allergies cause fatigue because, for starters, your immune system expends a lot…"
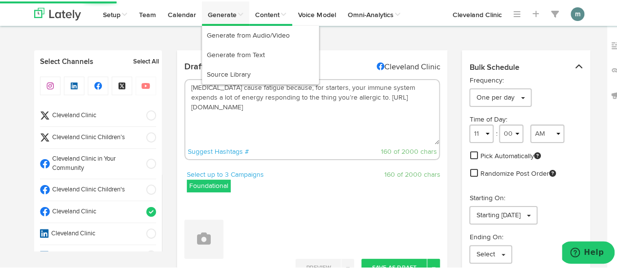
type textarea "Allergies cause fatigue because, for starters, your immune system expends a lot…"
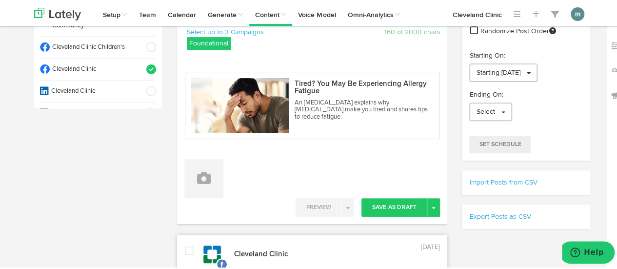
scroll to position [146, 0]
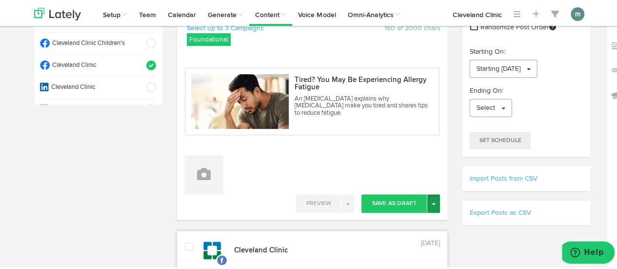
click at [433, 199] on button "Toggle Dropdown" at bounding box center [433, 202] width 13 height 19
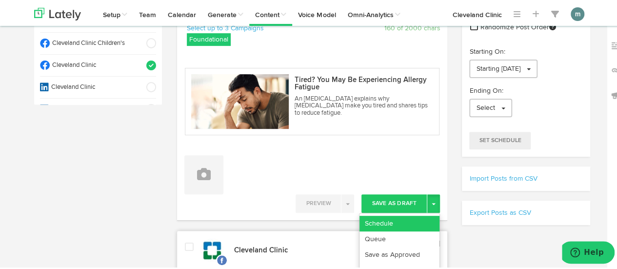
click at [416, 216] on link "Schedule" at bounding box center [399, 222] width 80 height 16
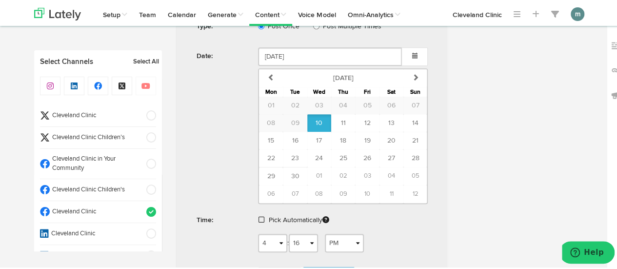
scroll to position [390, 0]
click at [316, 137] on span "17" at bounding box center [319, 138] width 6 height 7
type input "[DATE]"
click at [259, 216] on span at bounding box center [261, 217] width 6 height 7
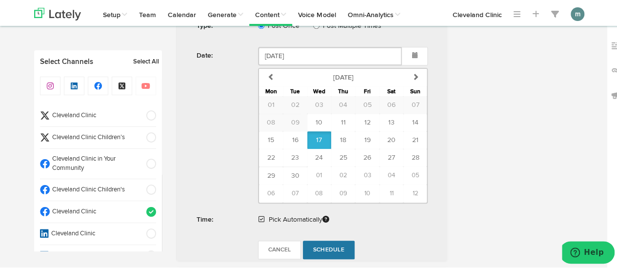
click at [323, 247] on span "Schedule" at bounding box center [328, 248] width 31 height 6
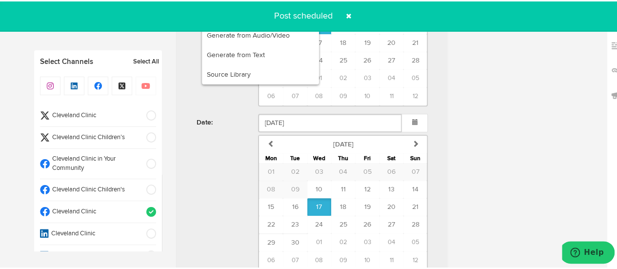
radio input "true"
select select "11"
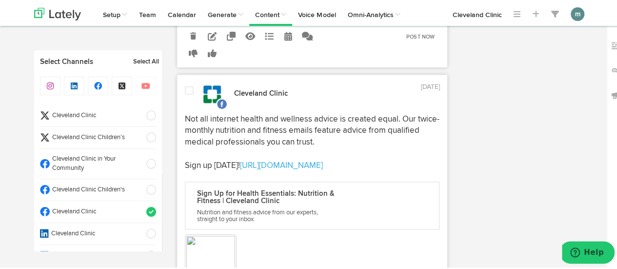
scroll to position [390, 0]
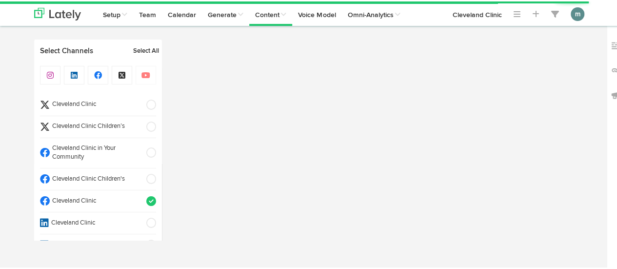
select select "4"
select select "16"
select select "PM"
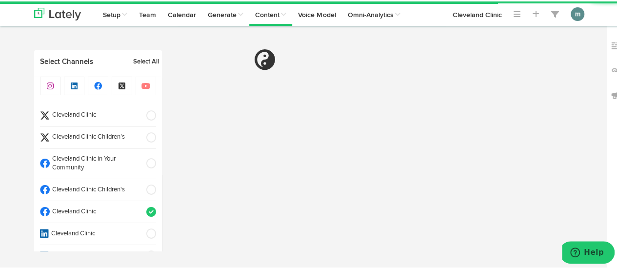
scroll to position [243, 0]
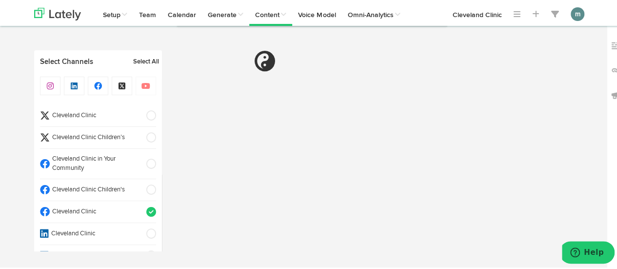
select select "11"
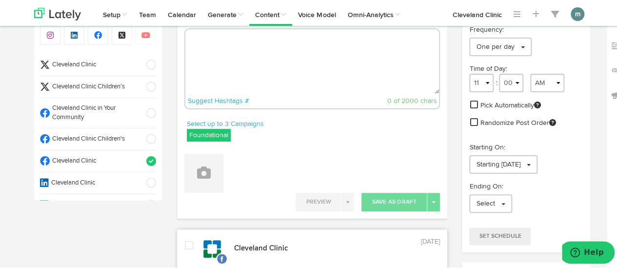
scroll to position [0, 0]
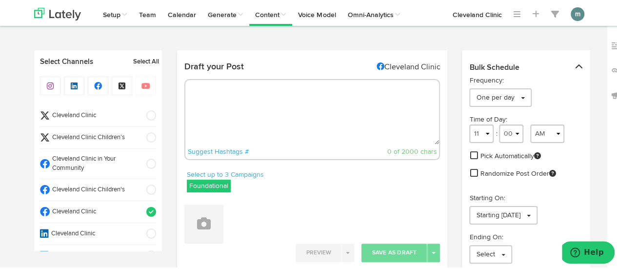
click at [250, 115] on textarea at bounding box center [312, 110] width 254 height 64
paste textarea "When something “goes down the wrong pipe,” it means it’s been sucked into your …"
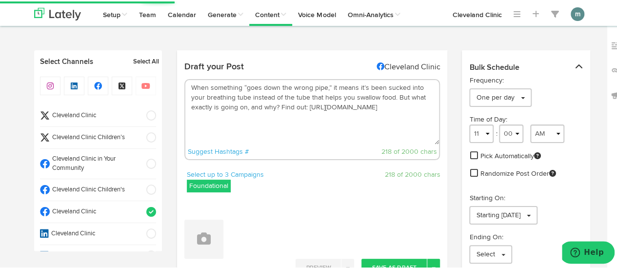
click at [277, 106] on textarea "When something “goes down the wrong pipe,” it means it’s been sucked into your …" at bounding box center [312, 110] width 254 height 64
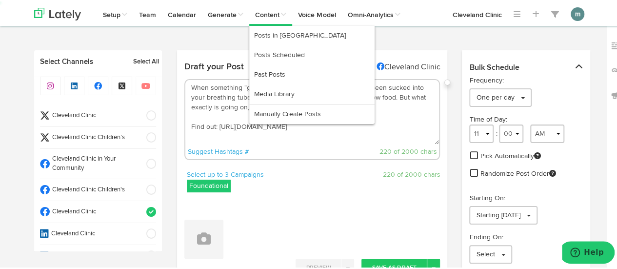
type textarea "When something “goes down the wrong pipe,” it means it’s been sucked into your …"
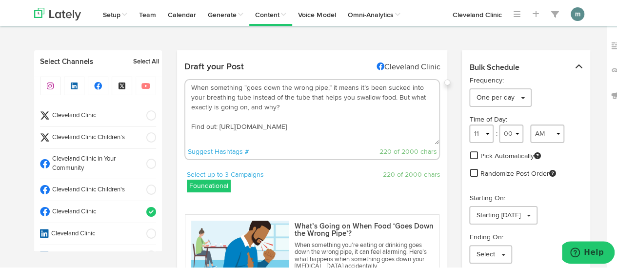
scroll to position [146, 0]
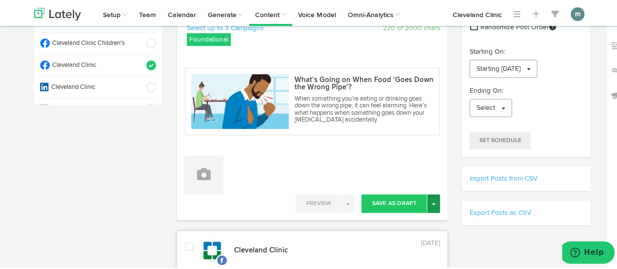
click at [433, 201] on button "Toggle Dropdown" at bounding box center [433, 202] width 13 height 19
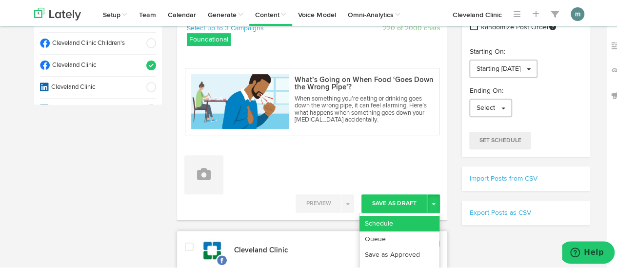
click at [420, 219] on link "Schedule" at bounding box center [399, 222] width 80 height 16
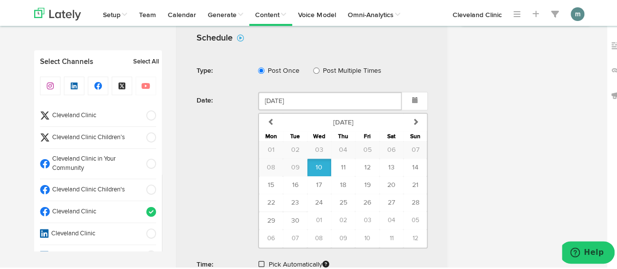
scroll to position [439, 0]
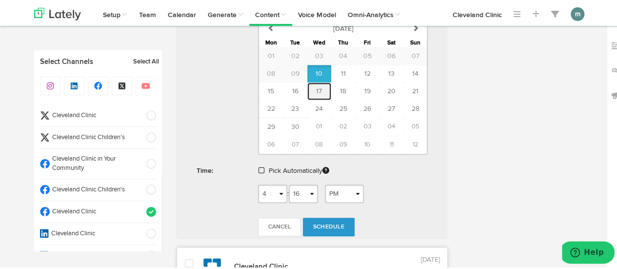
click at [317, 82] on button "17" at bounding box center [319, 90] width 24 height 18
type input "[DATE]"
click at [260, 165] on span at bounding box center [261, 168] width 6 height 7
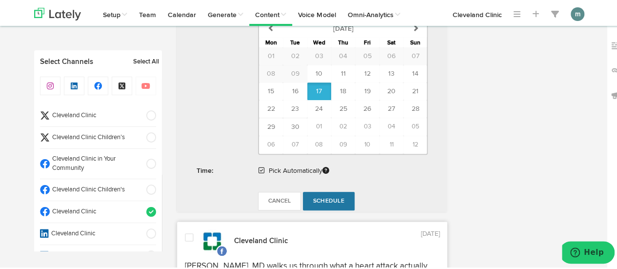
click at [328, 197] on span "Schedule" at bounding box center [328, 199] width 31 height 6
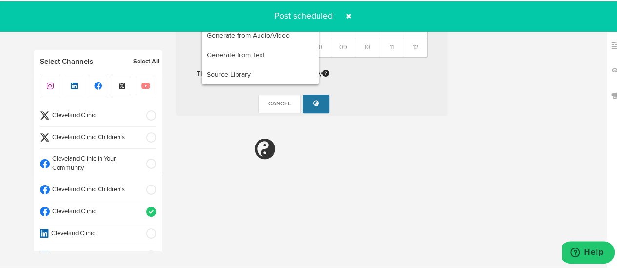
radio input "true"
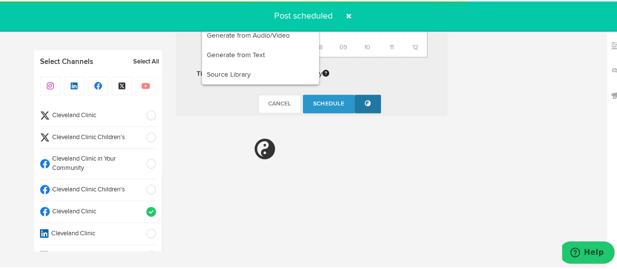
select select "11"
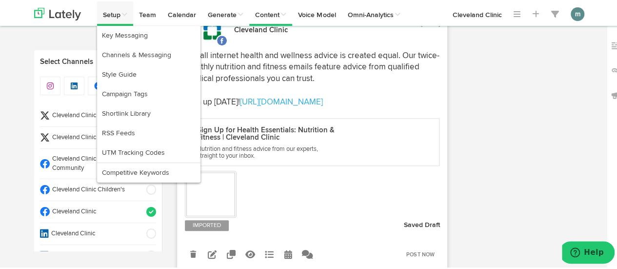
scroll to position [447, 0]
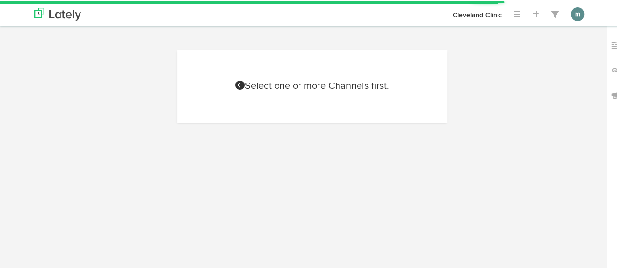
scroll to position [43, 0]
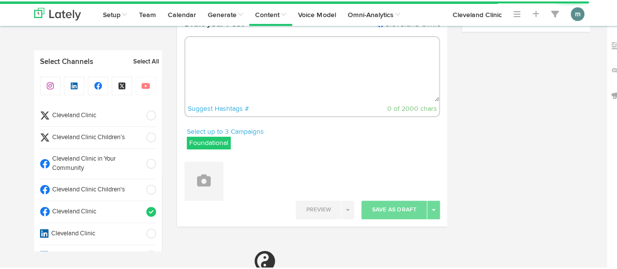
select select "4"
select select "17"
select select "PM"
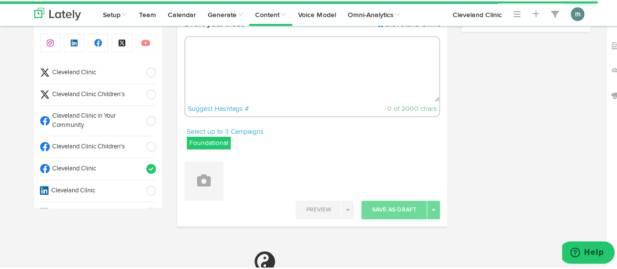
scroll to position [27, 0]
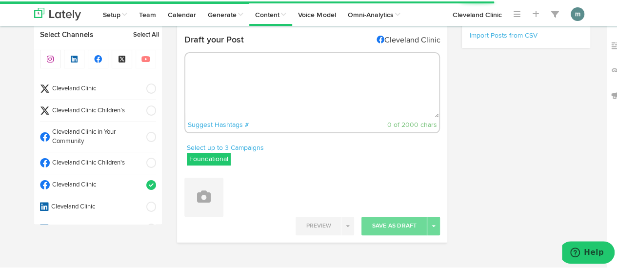
click at [257, 101] on textarea at bounding box center [312, 84] width 254 height 64
select select "11"
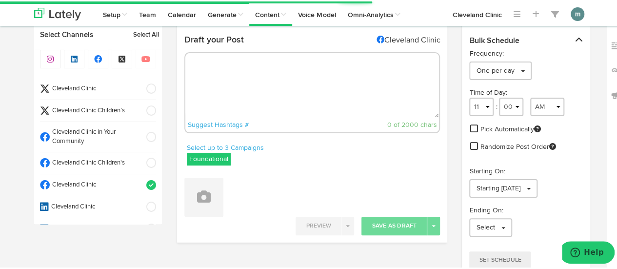
scroll to position [0, 0]
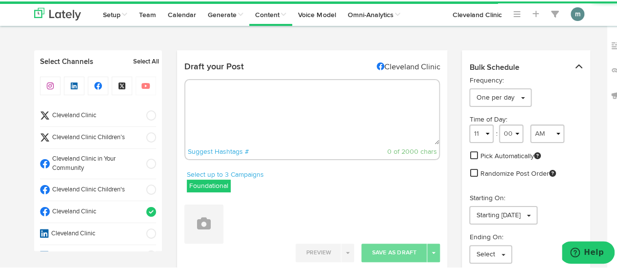
paste textarea "In truth, you don’t have to lift weights to grow stronger. You’ve got other exe…"
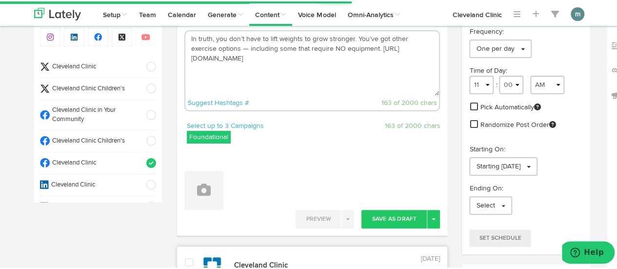
scroll to position [49, 0]
type textarea "In truth, you don’t have to lift weights to grow stronger. You’ve got other exe…"
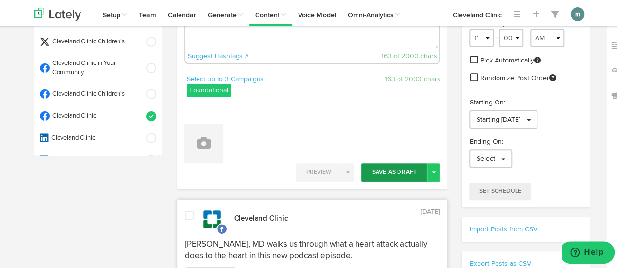
scroll to position [98, 0]
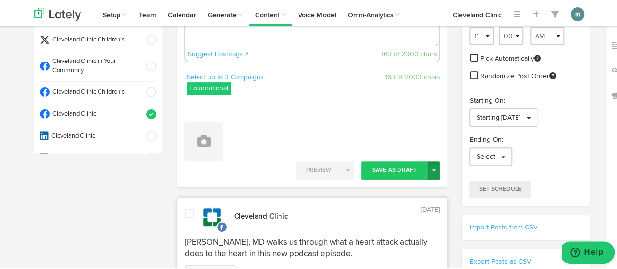
click at [431, 169] on span "button" at bounding box center [433, 169] width 4 height 2
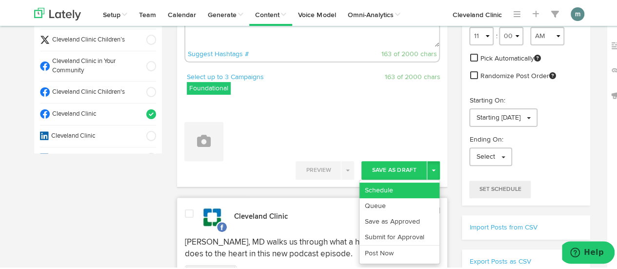
click at [418, 186] on link "Schedule" at bounding box center [399, 189] width 80 height 16
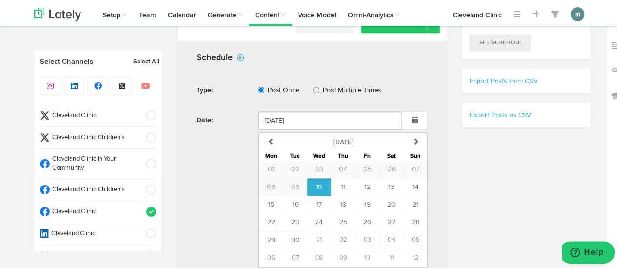
scroll to position [293, 0]
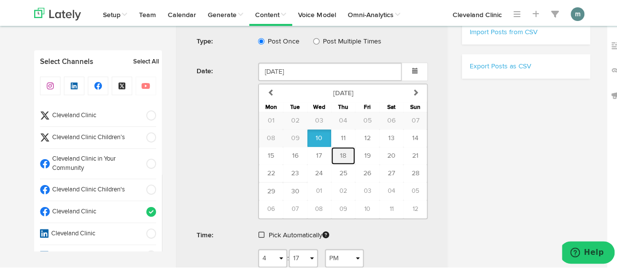
click at [345, 149] on button "18" at bounding box center [343, 154] width 24 height 18
type input "[DATE]"
click at [258, 230] on span at bounding box center [261, 233] width 6 height 7
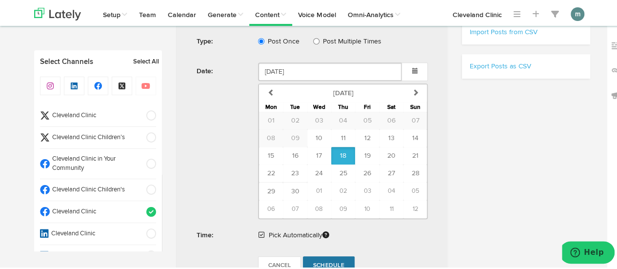
click at [318, 261] on span "Schedule" at bounding box center [328, 264] width 31 height 6
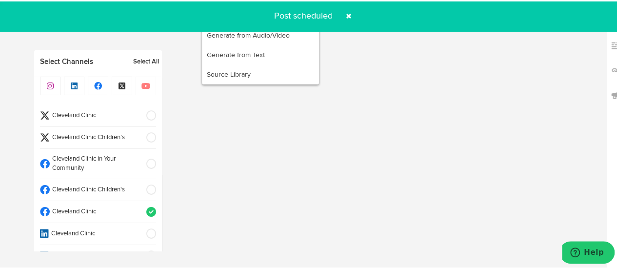
radio input "true"
select select "11"
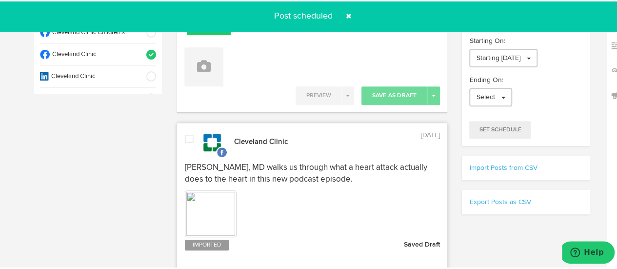
scroll to position [155, 0]
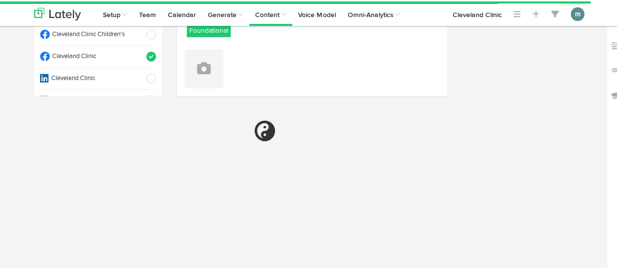
select select "4"
select select "18"
select select "PM"
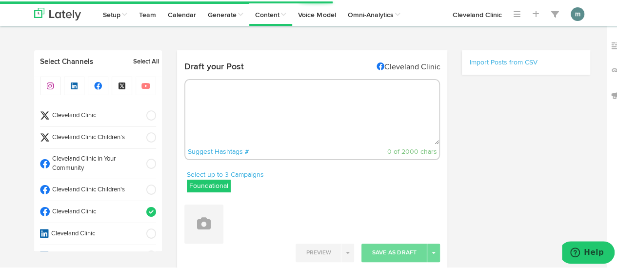
click at [272, 109] on textarea at bounding box center [312, 110] width 254 height 64
select select "11"
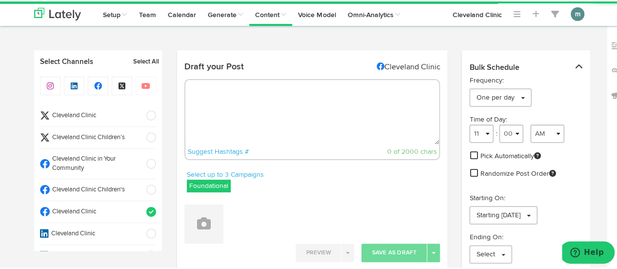
paste textarea "This [MEDICAL_DATA], defined by a narrowing or blockage of your [MEDICAL_DATA],…"
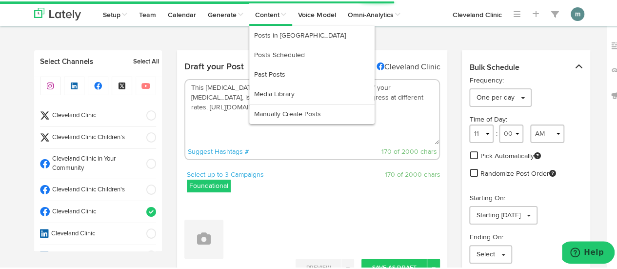
type textarea "This [MEDICAL_DATA], defined by a narrowing or blockage of your [MEDICAL_DATA],…"
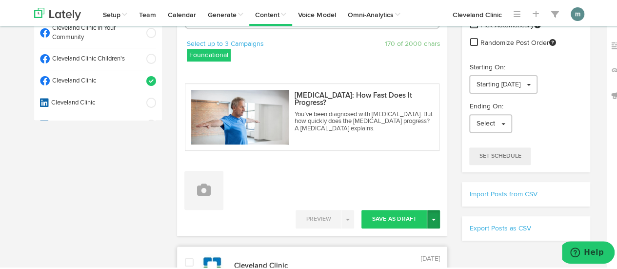
scroll to position [146, 0]
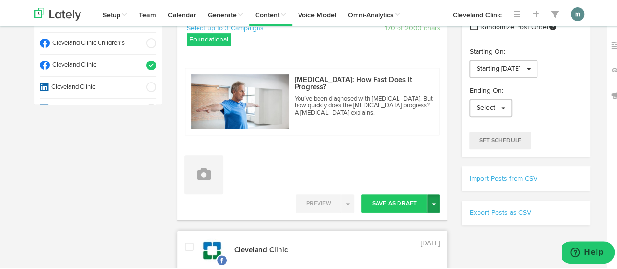
click at [430, 206] on button "Toggle Dropdown" at bounding box center [433, 202] width 13 height 19
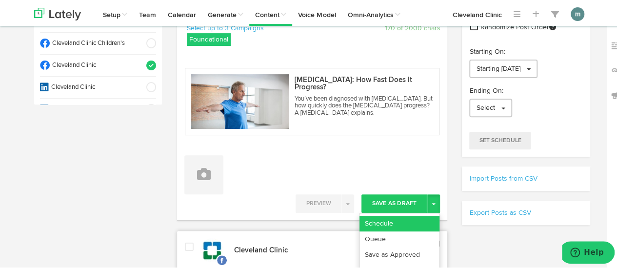
click at [420, 218] on link "Schedule" at bounding box center [399, 222] width 80 height 16
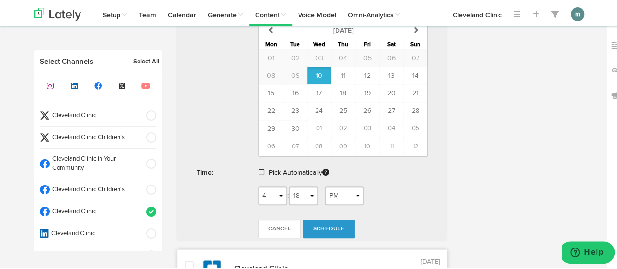
scroll to position [439, 0]
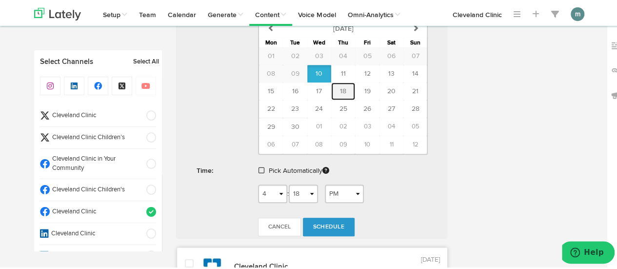
click at [340, 86] on span "18" at bounding box center [343, 89] width 6 height 7
type input "[DATE]"
click at [258, 165] on span at bounding box center [261, 168] width 6 height 7
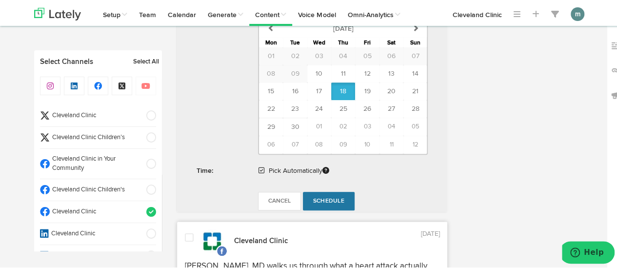
click at [328, 198] on span "Schedule" at bounding box center [328, 199] width 31 height 6
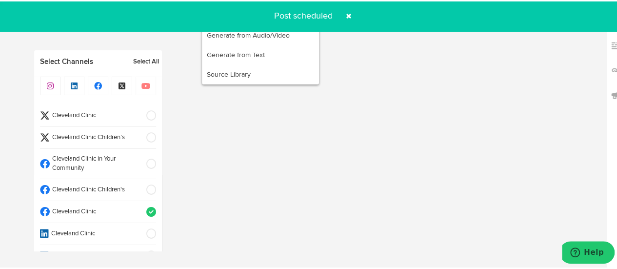
radio input "true"
select select "11"
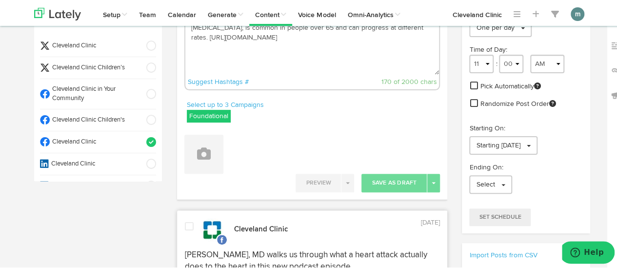
scroll to position [9, 0]
